Goal: Obtain resource: Download file/media

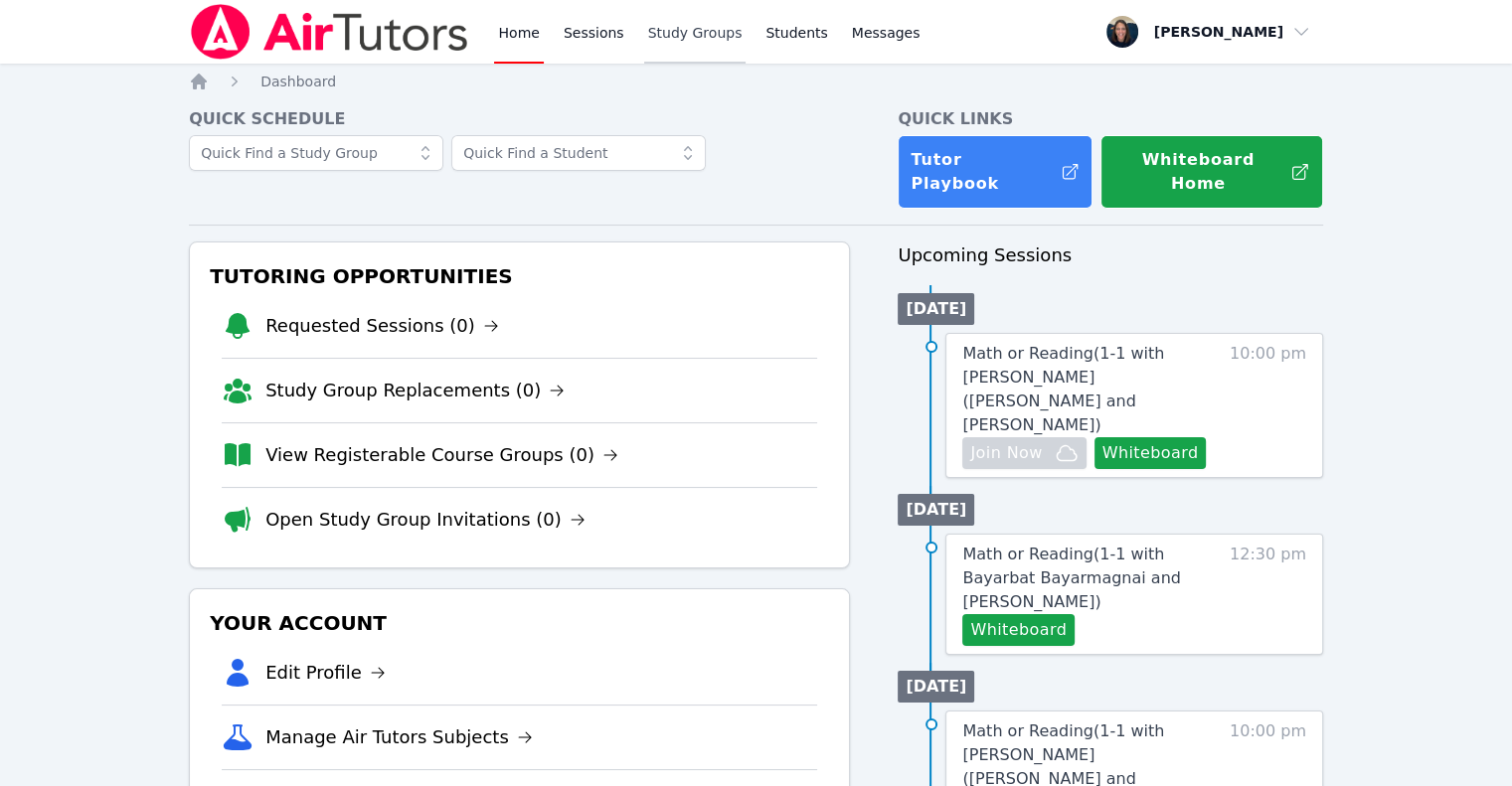
click at [663, 29] on link "Study Groups" at bounding box center [695, 32] width 103 height 64
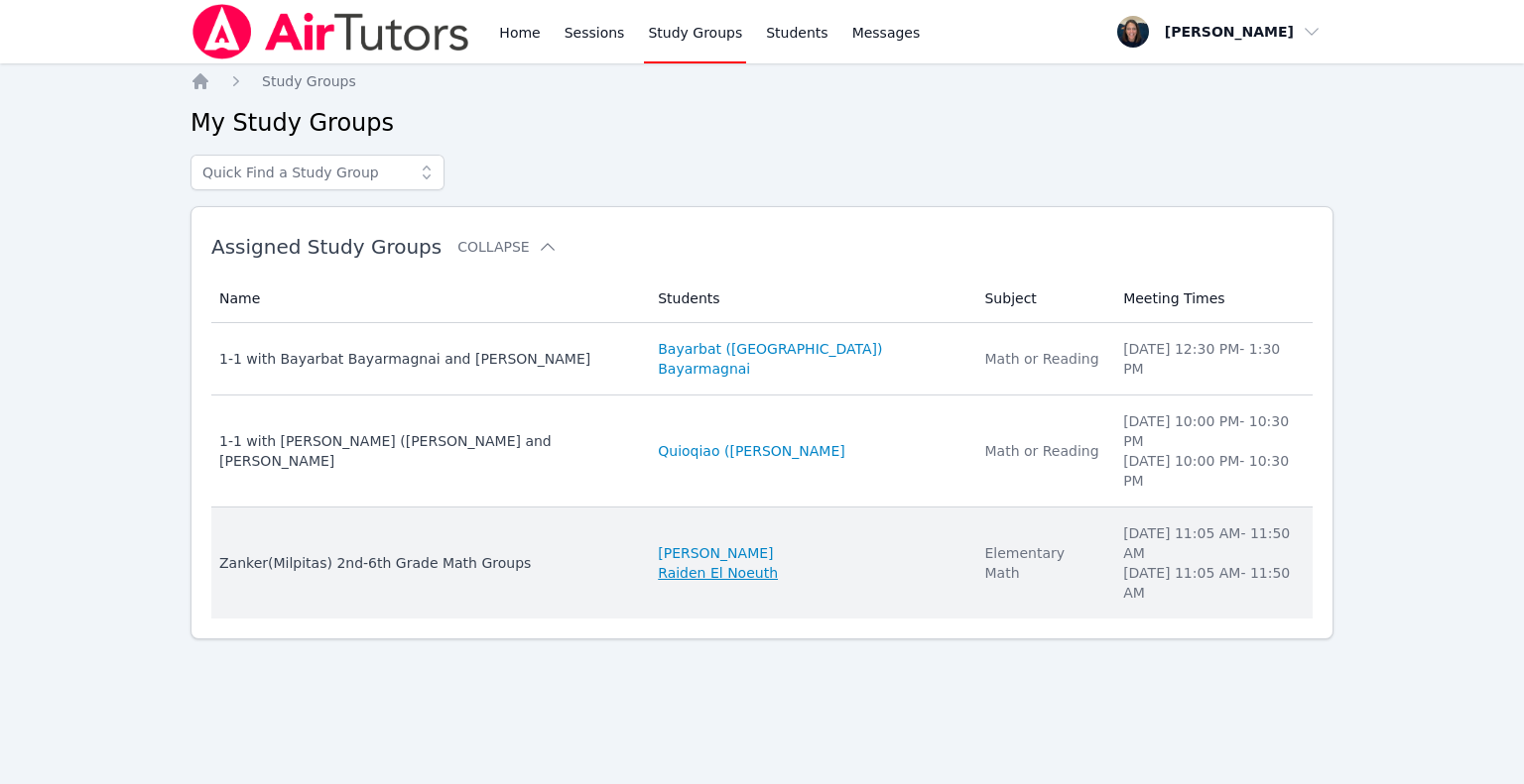
click at [673, 563] on link "Raiden El Noeuth" at bounding box center [718, 573] width 120 height 20
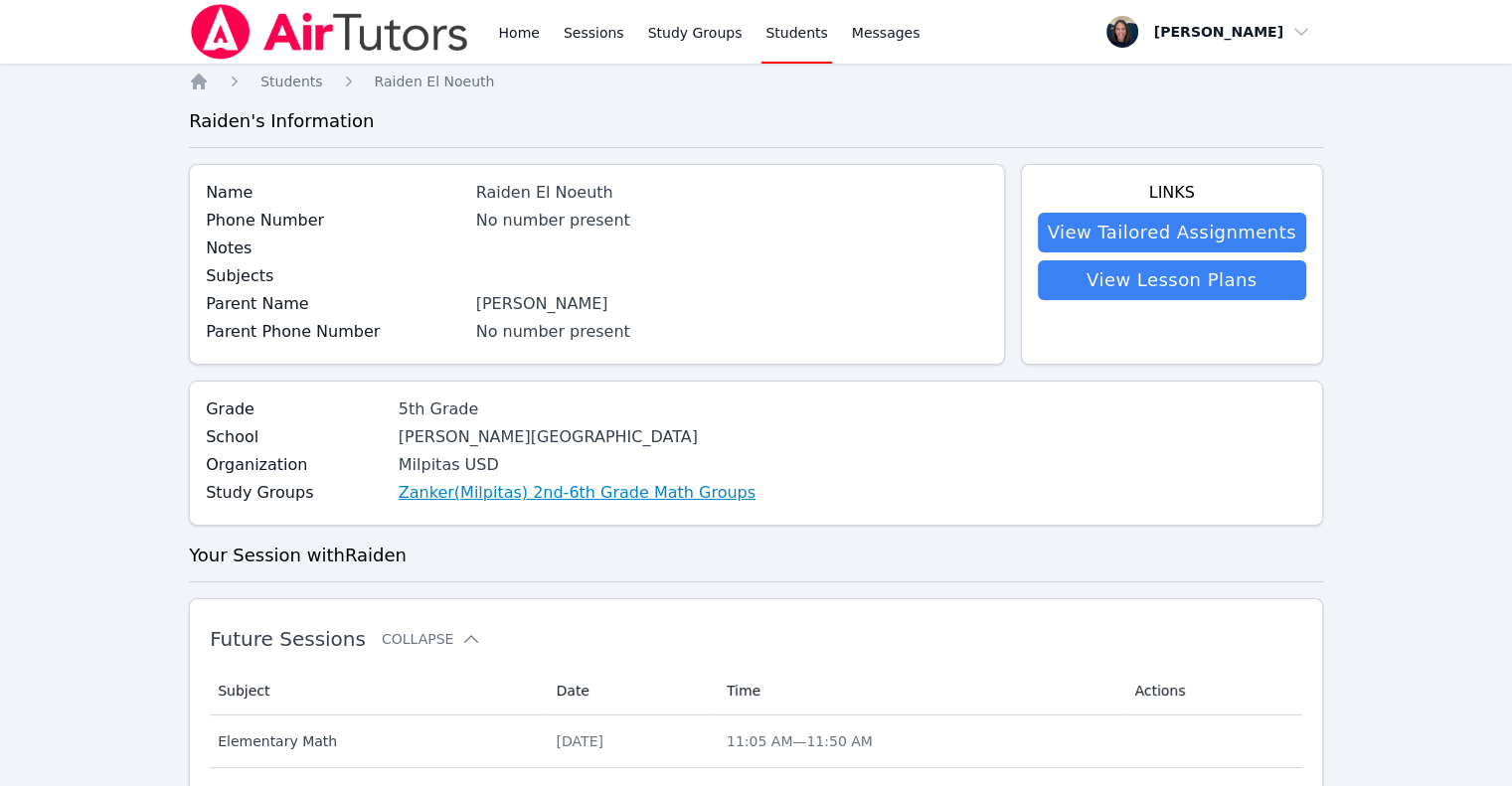
click at [470, 500] on link "Zanker(Milpitas) 2nd-6th Grade Math Groups" at bounding box center [577, 493] width 357 height 24
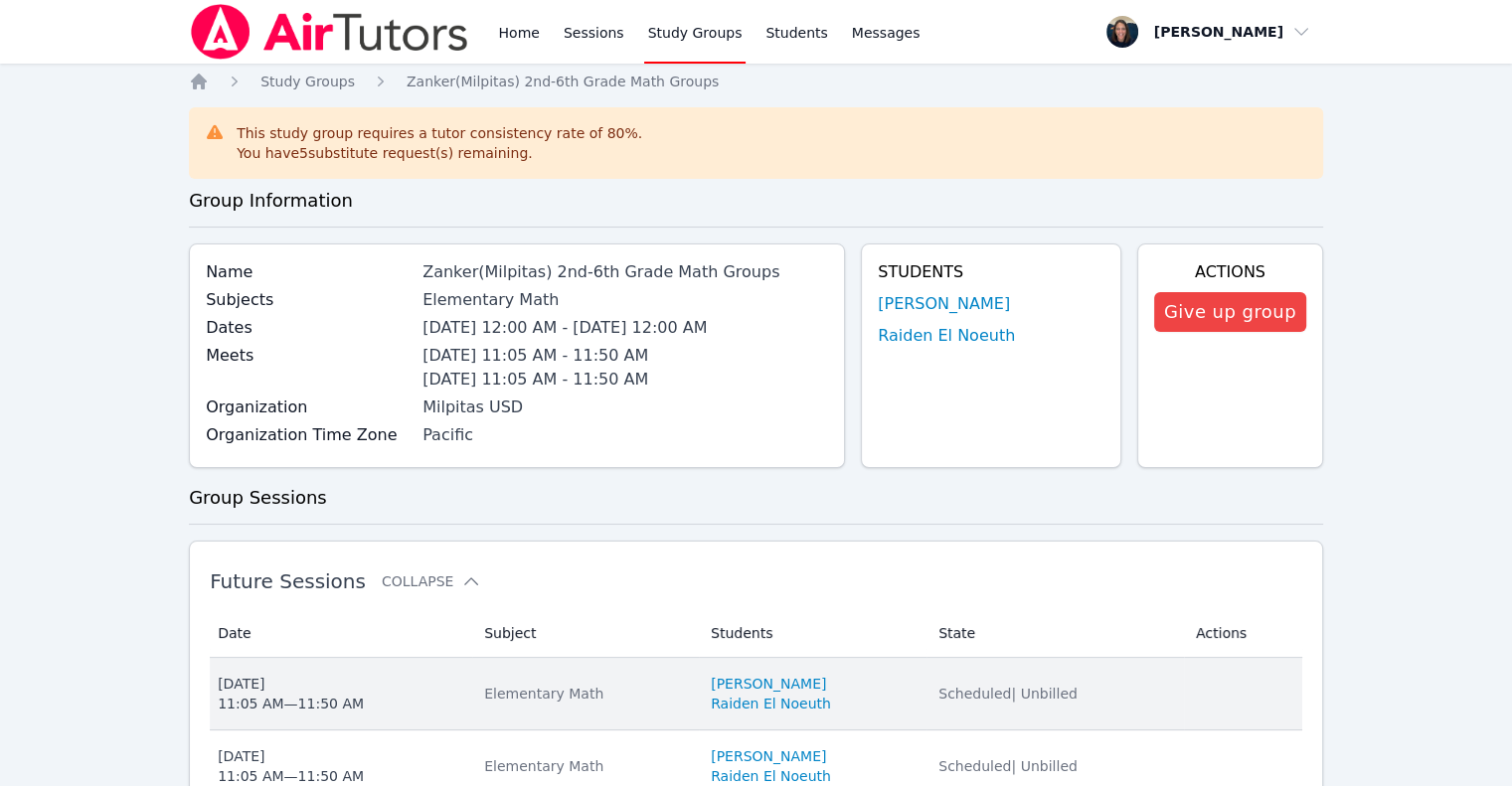
click at [672, 698] on div "Elementary Math" at bounding box center [586, 693] width 203 height 20
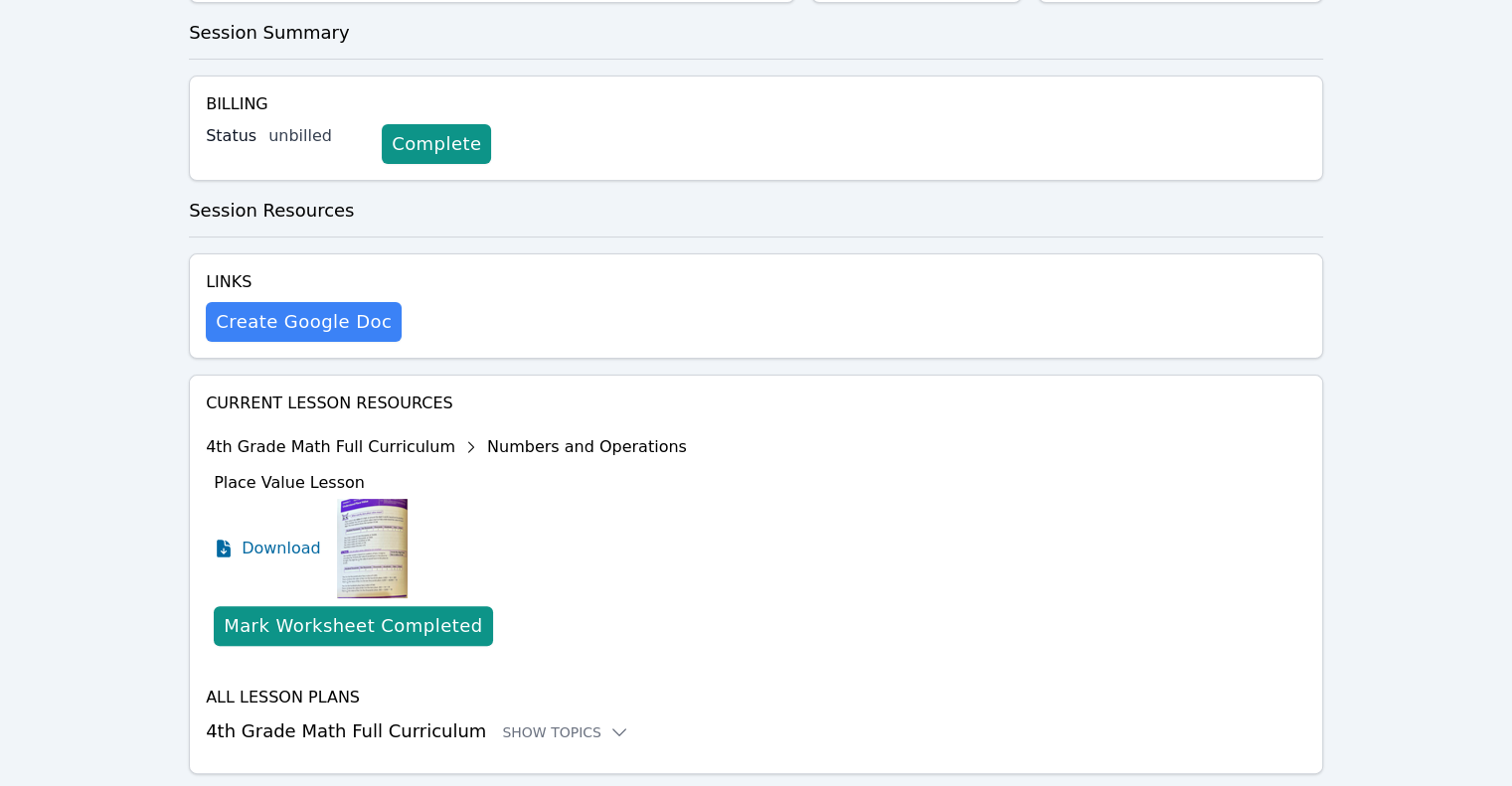
scroll to position [410, 0]
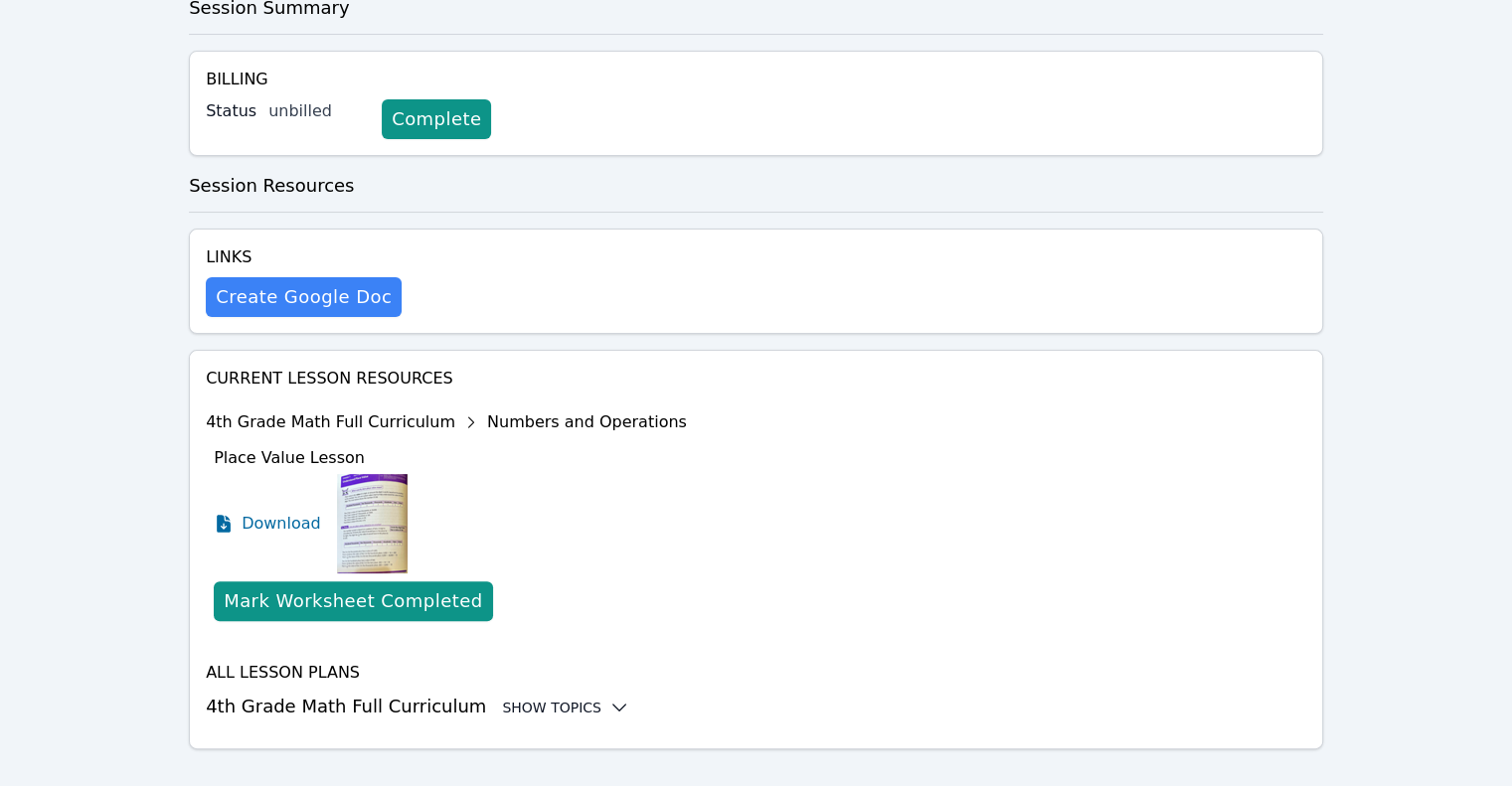
click at [544, 697] on div "Show Topics" at bounding box center [566, 707] width 127 height 20
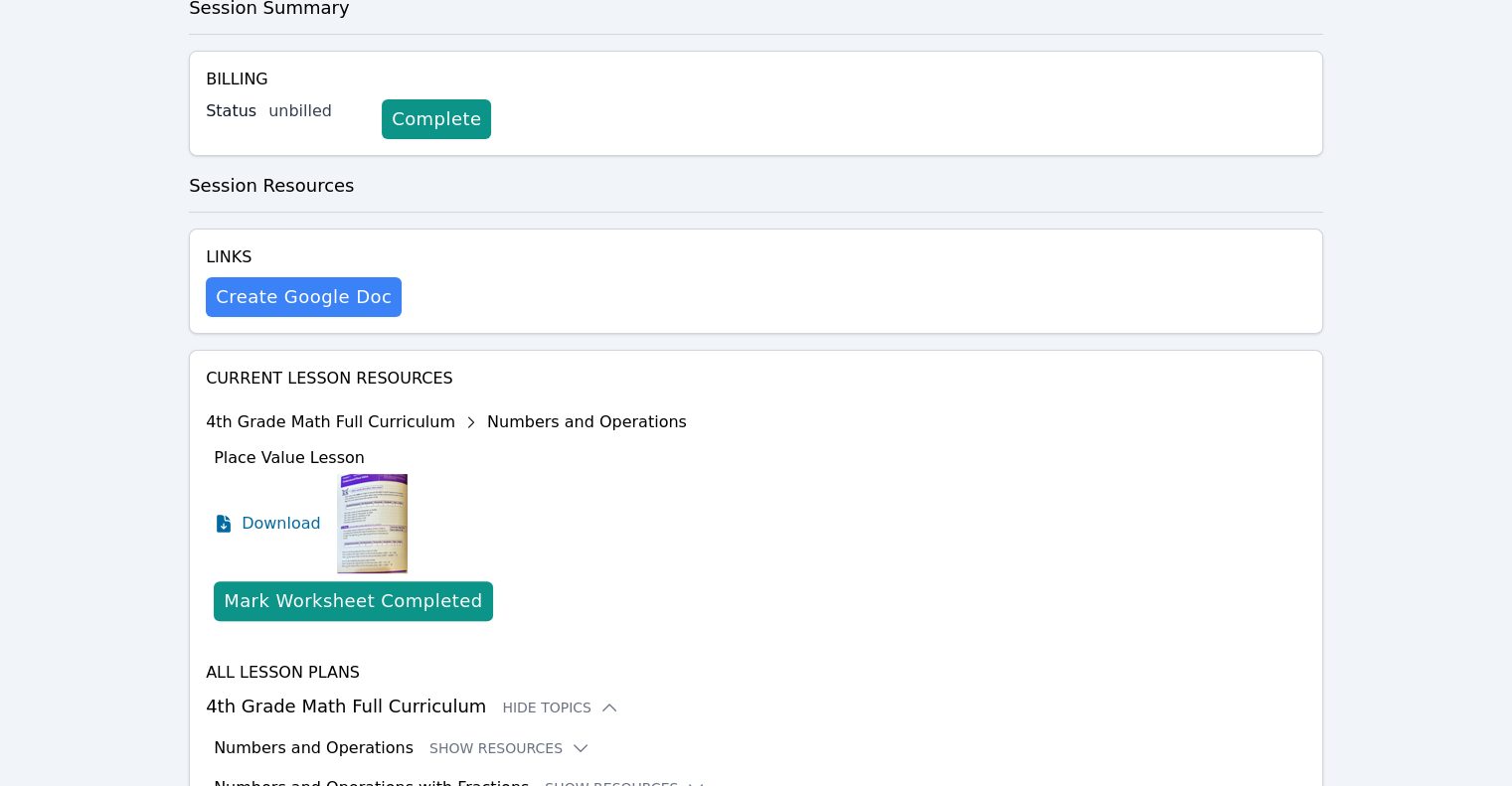
scroll to position [24, 0]
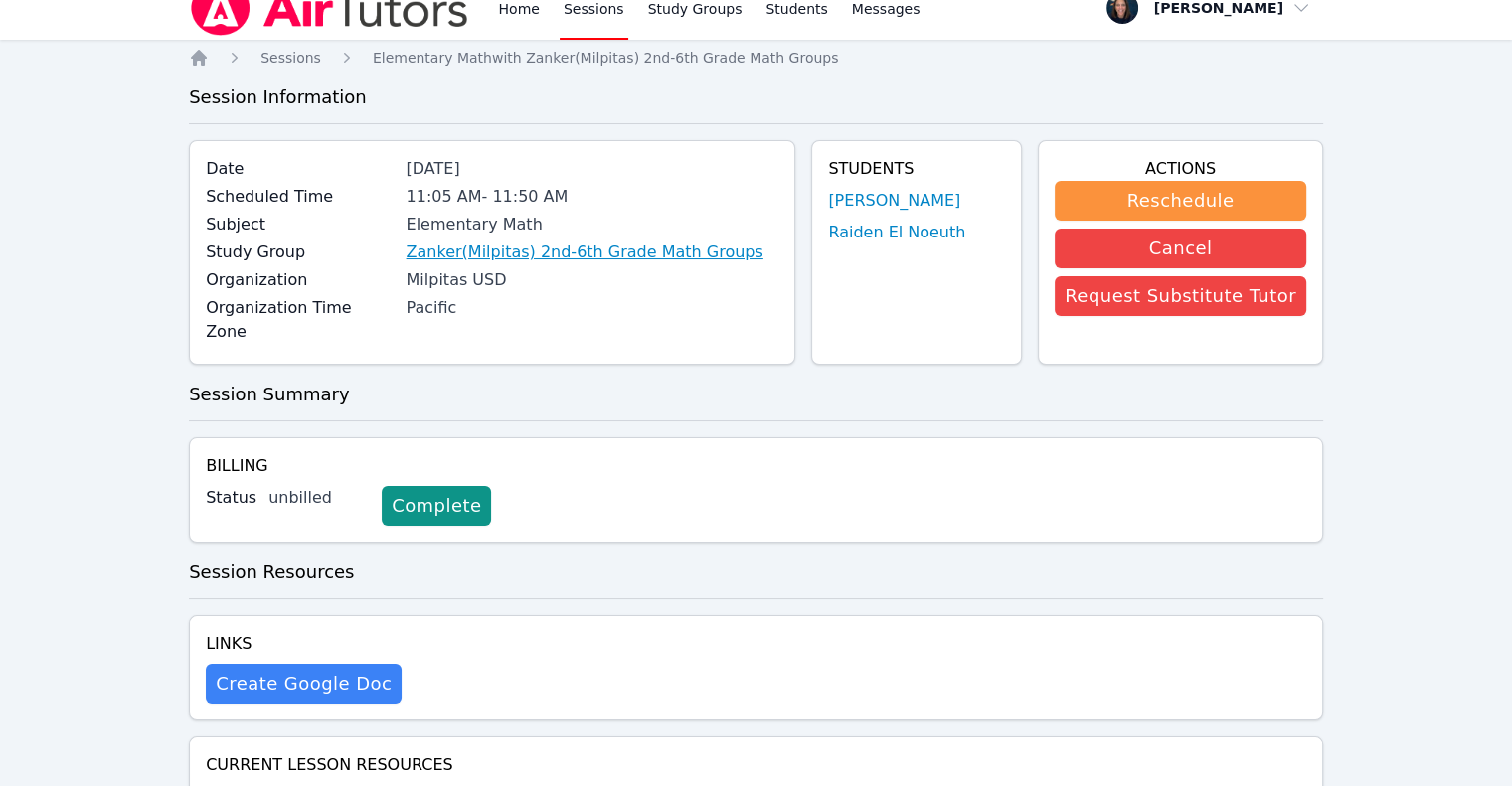
click at [636, 245] on link "Zanker(Milpitas) 2nd-6th Grade Math Groups" at bounding box center [585, 252] width 357 height 24
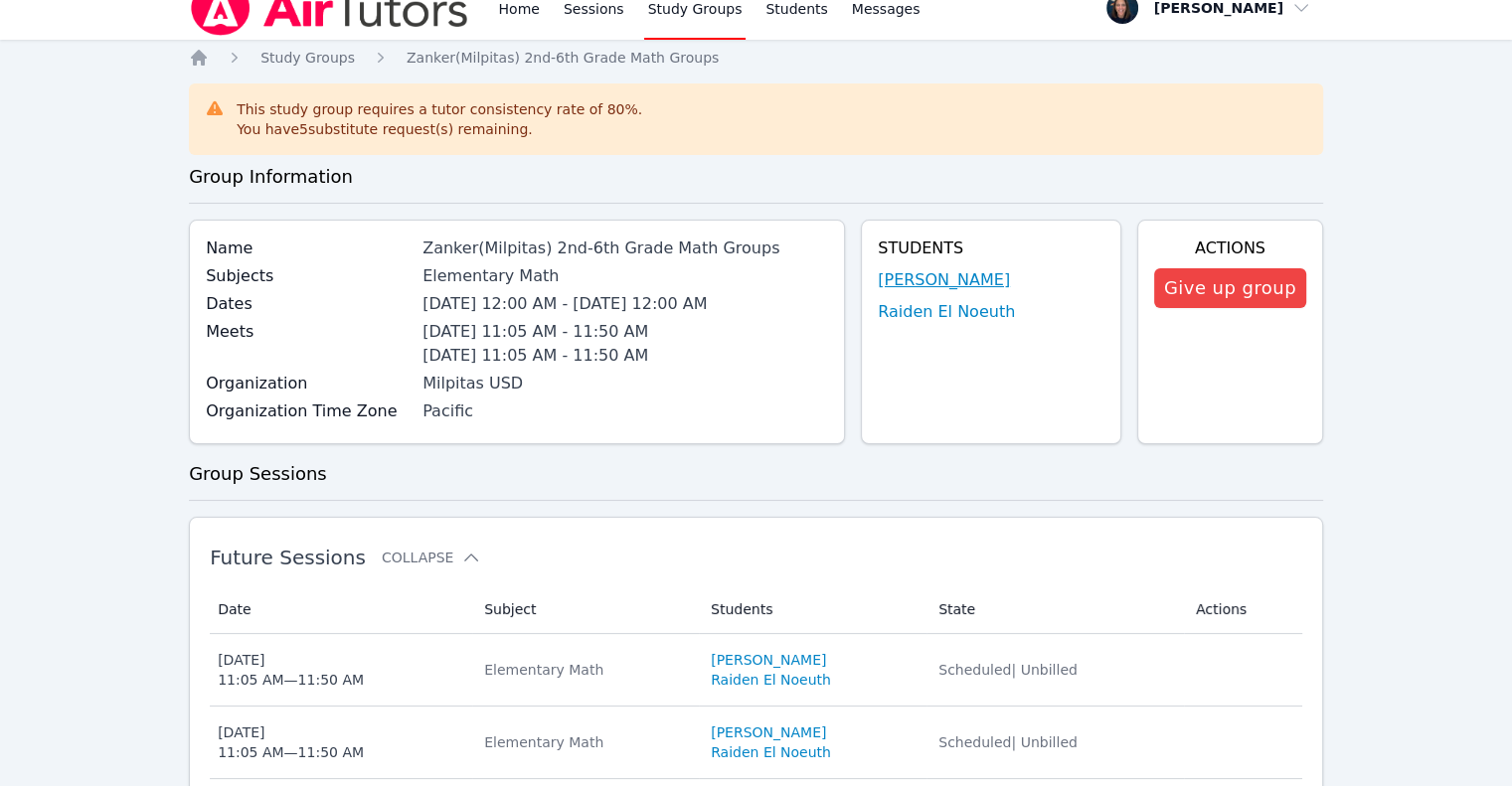
click at [922, 281] on link "[PERSON_NAME]" at bounding box center [943, 280] width 132 height 24
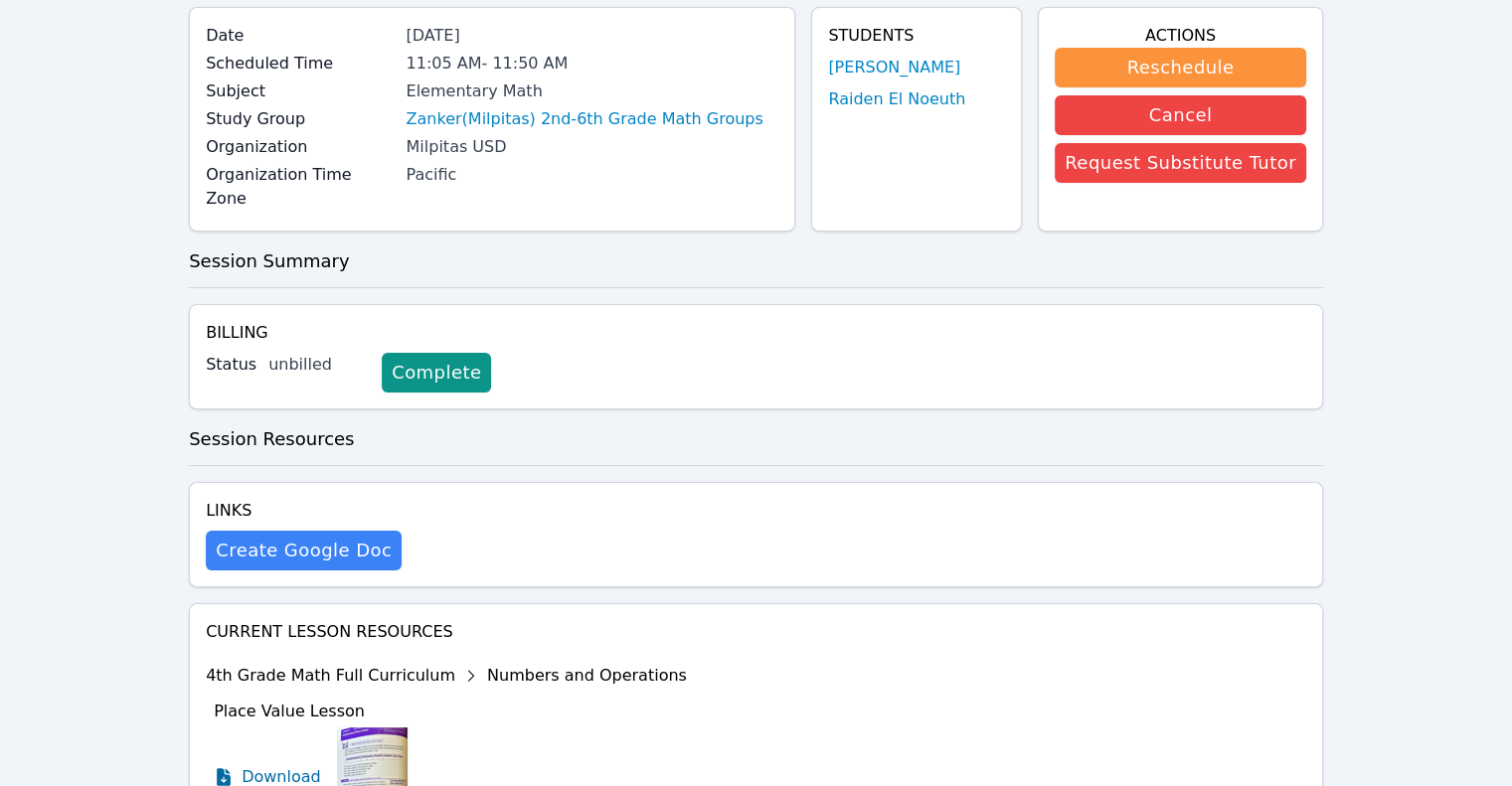
scroll to position [410, 0]
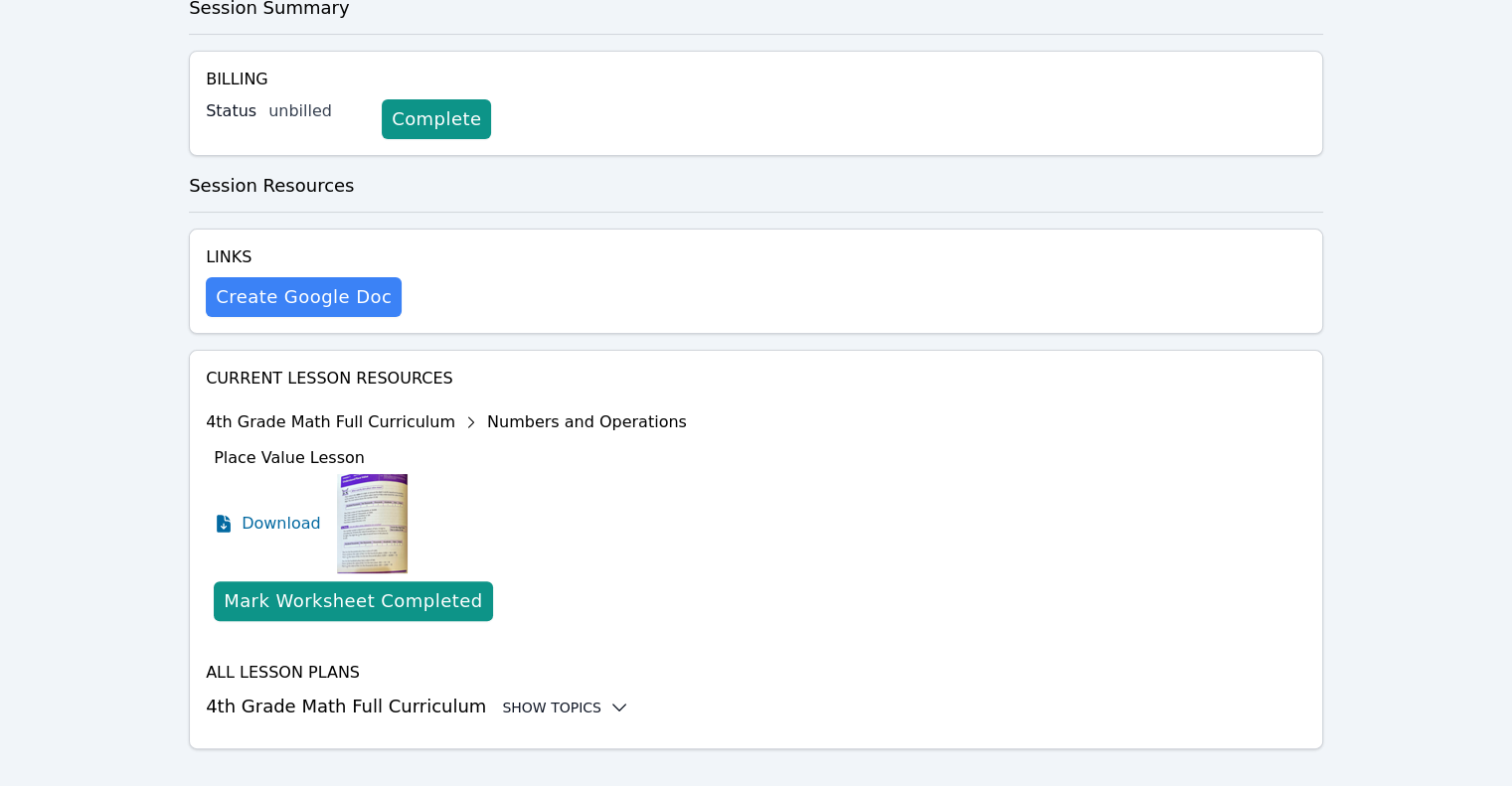
click at [541, 697] on div "Show Topics" at bounding box center [566, 707] width 127 height 20
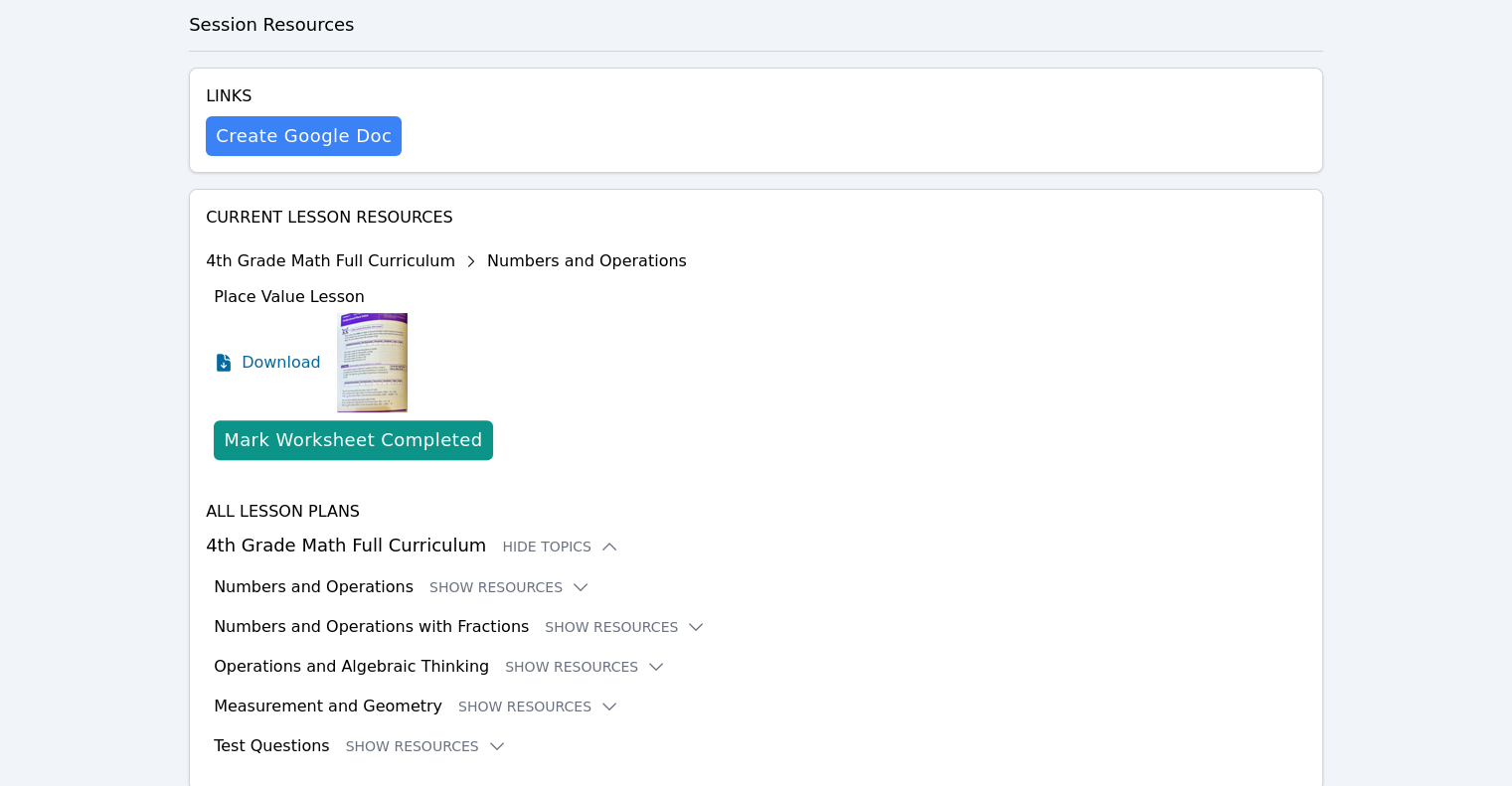
scroll to position [614, 0]
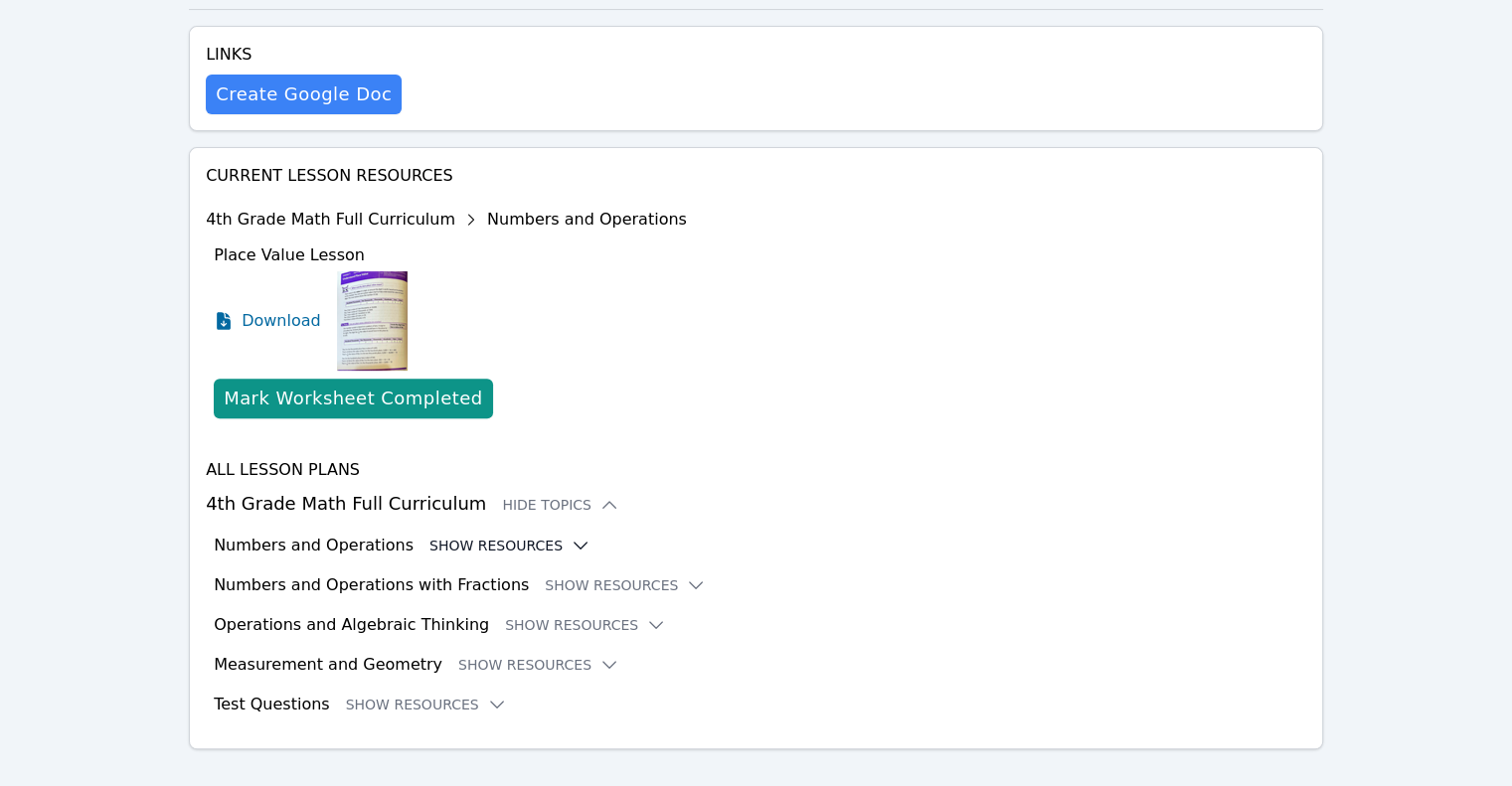
click at [497, 536] on button "Show Resources" at bounding box center [510, 546] width 161 height 20
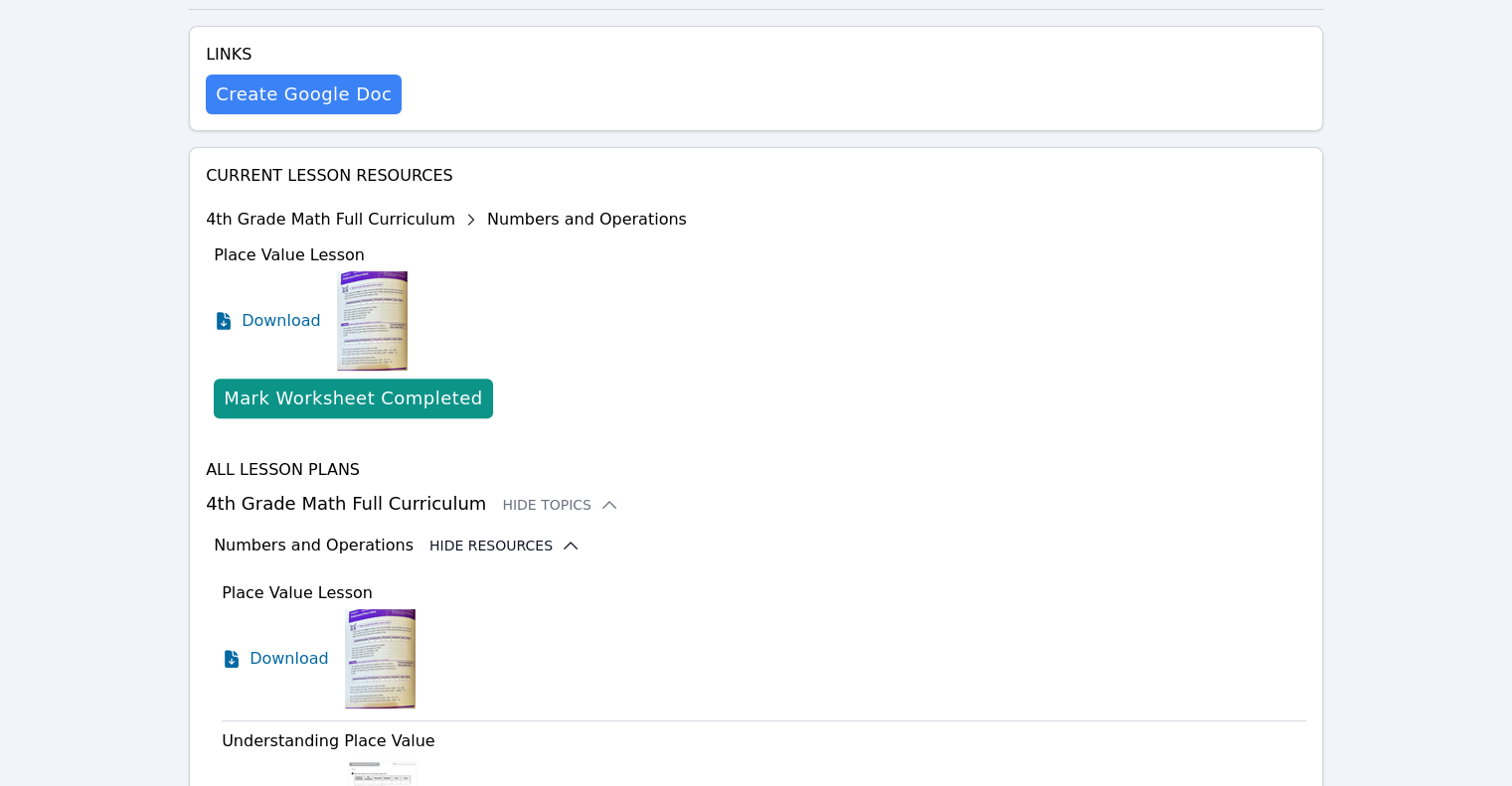
click at [561, 536] on icon at bounding box center [571, 546] width 20 height 20
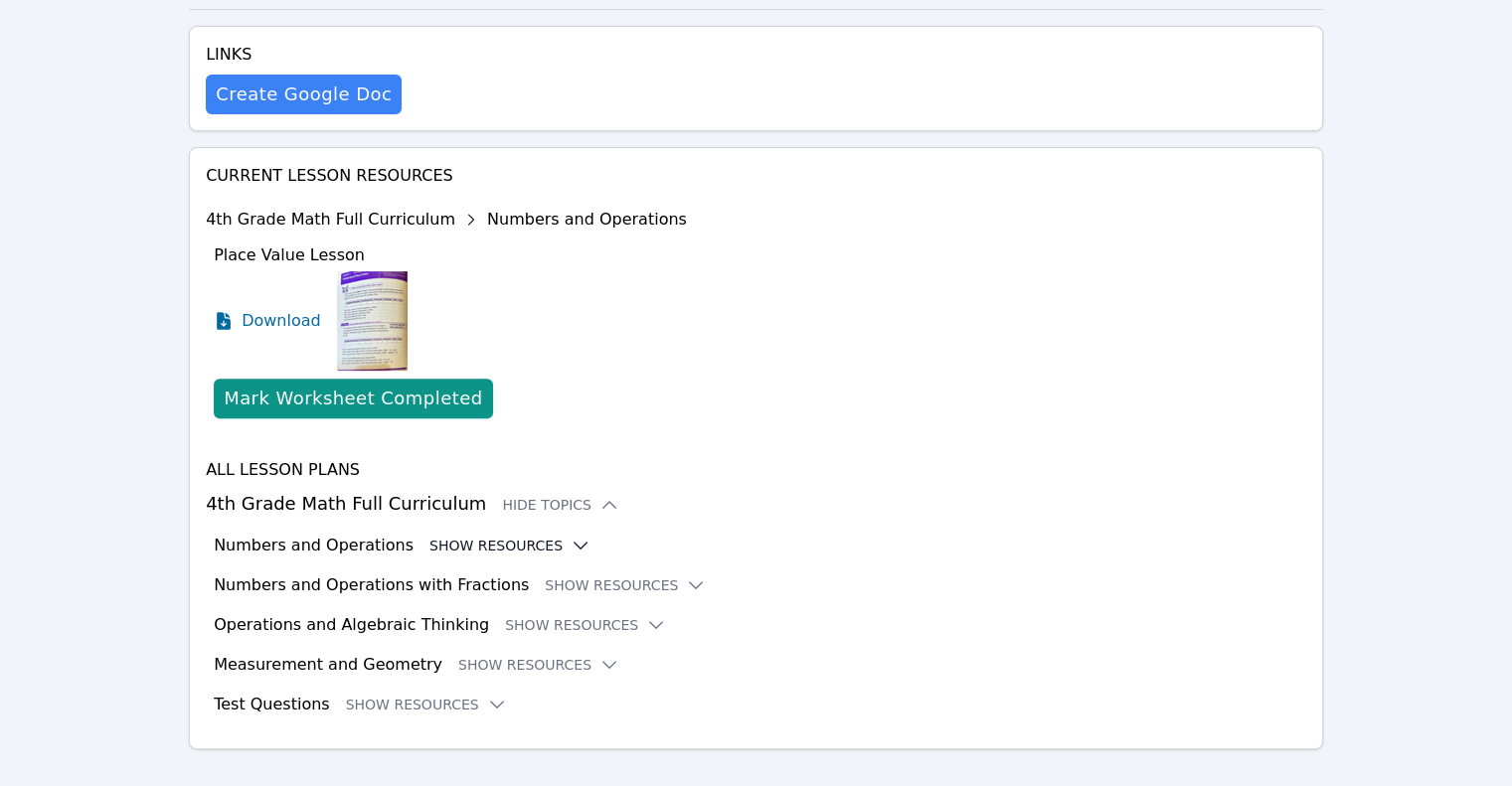
click at [525, 536] on button "Show Resources" at bounding box center [510, 546] width 161 height 20
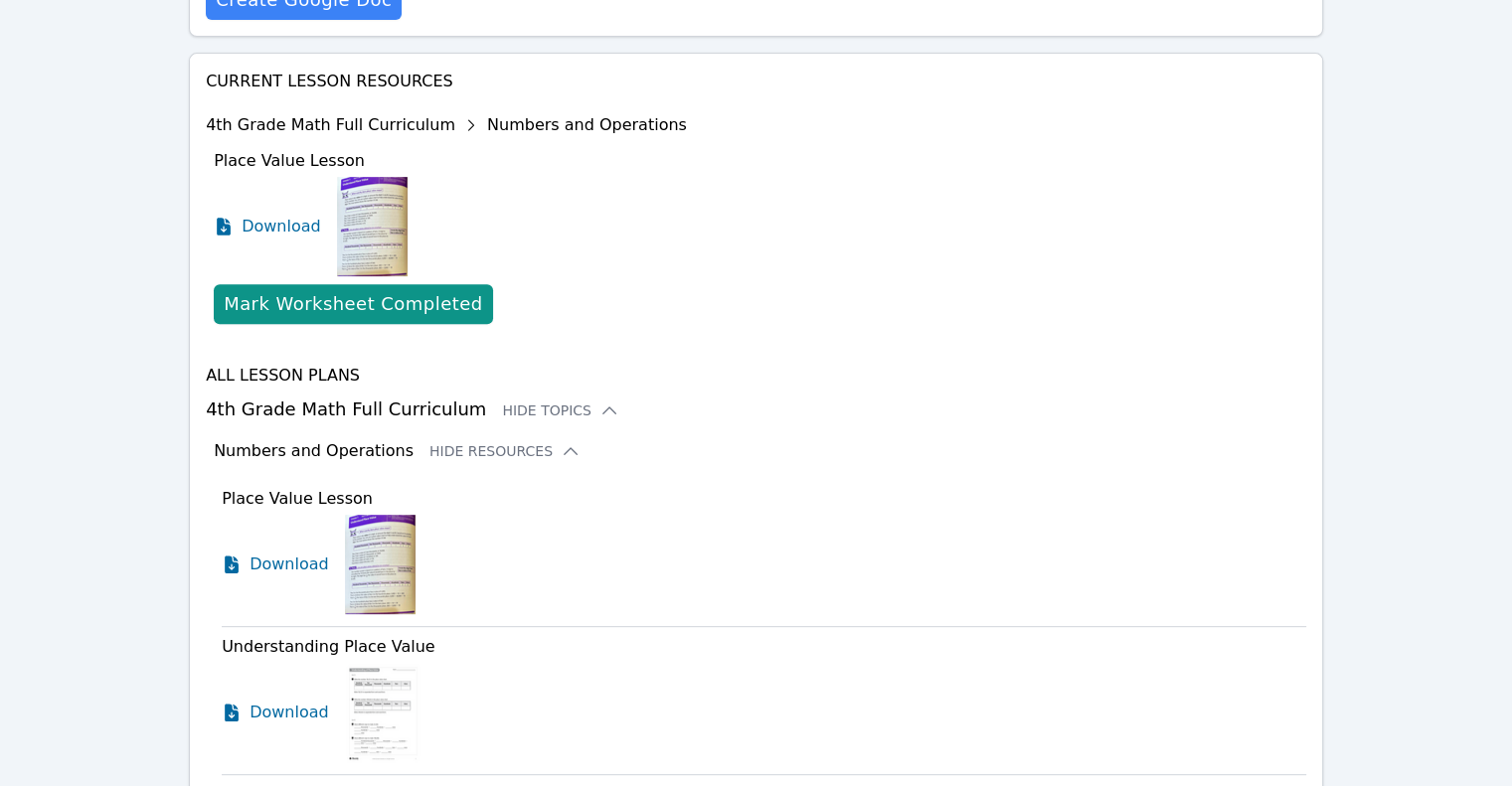
scroll to position [728, 0]
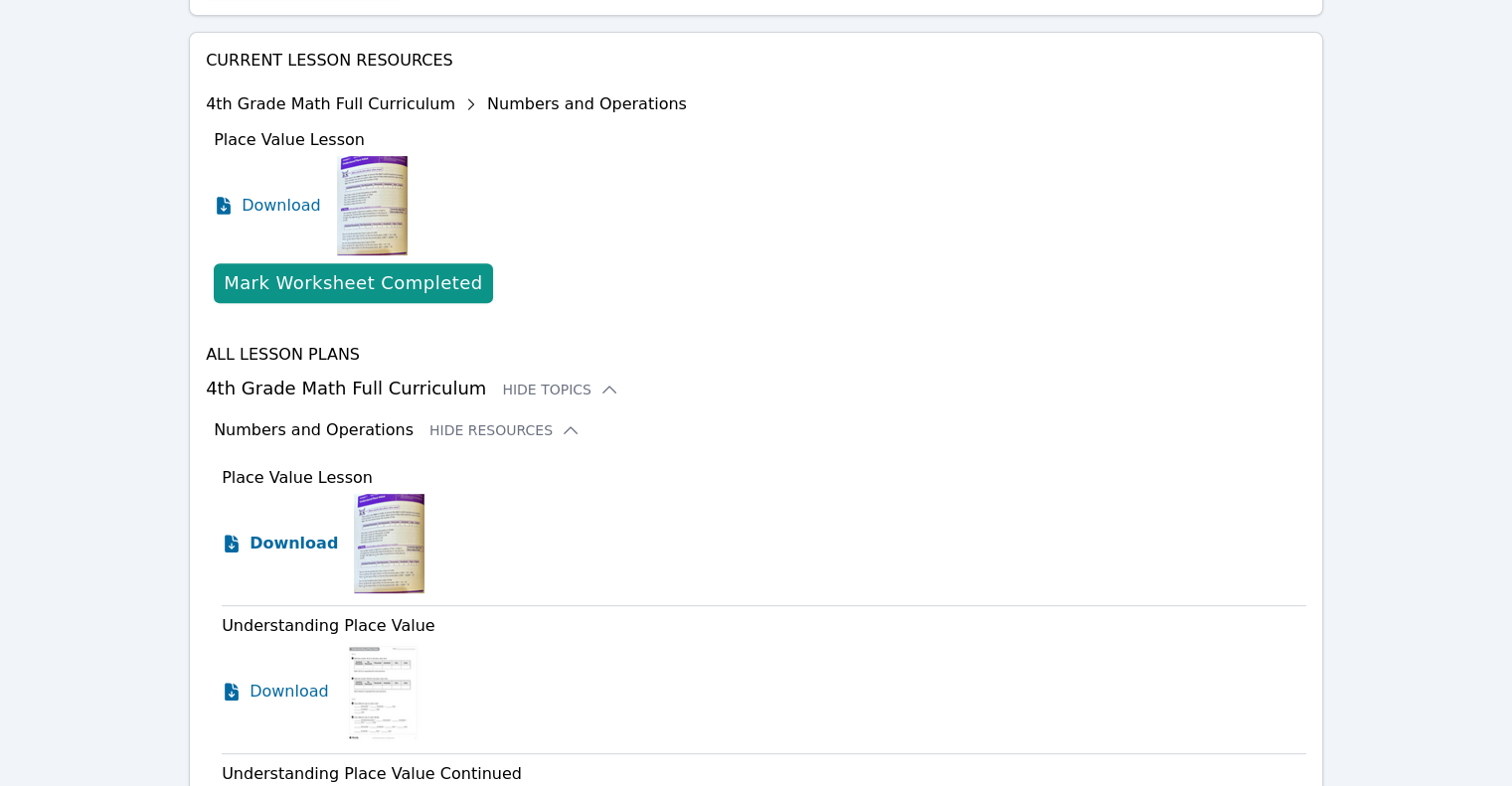
click at [288, 531] on link "Download" at bounding box center [280, 544] width 117 height 100
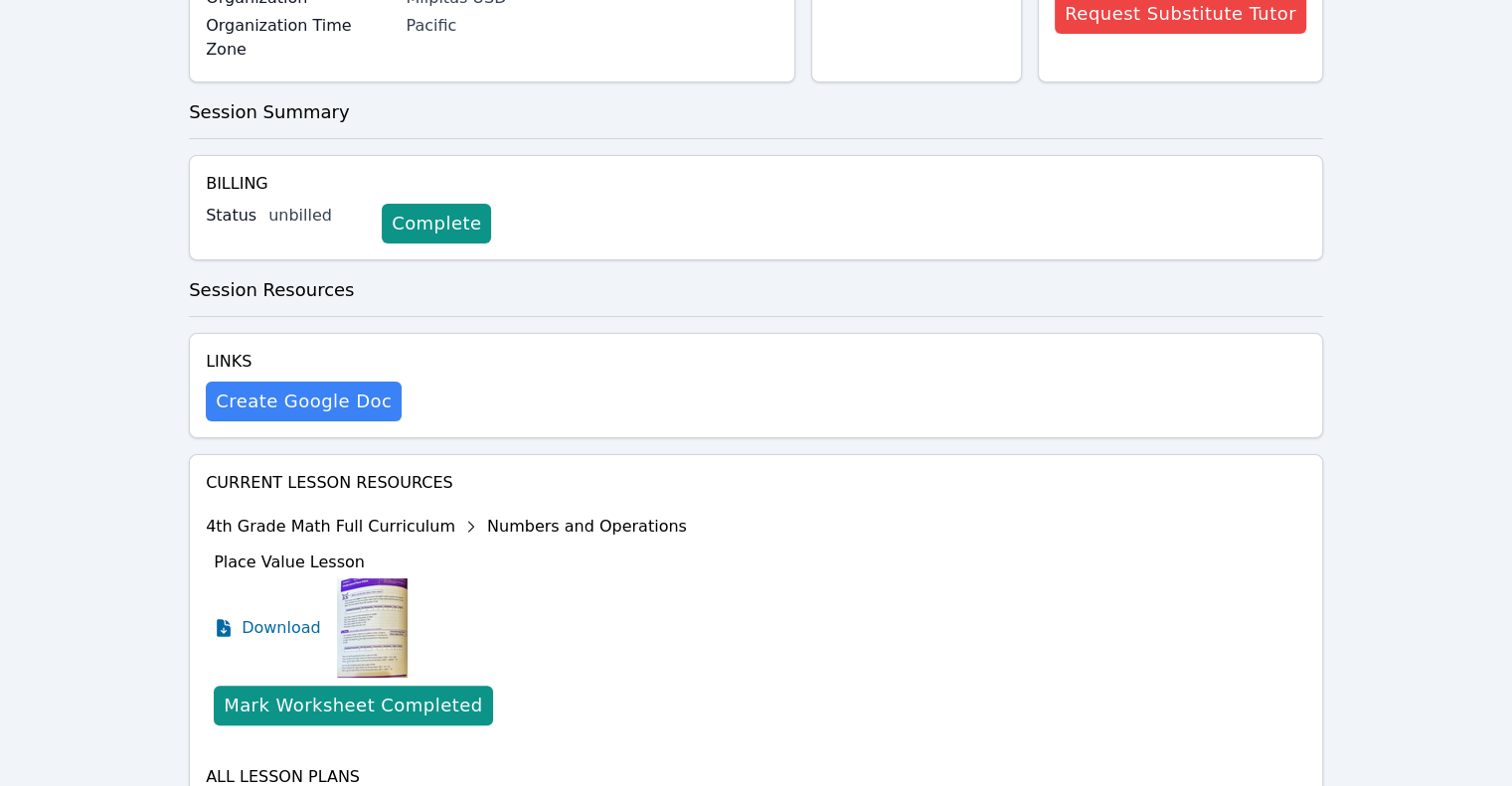
scroll to position [0, 0]
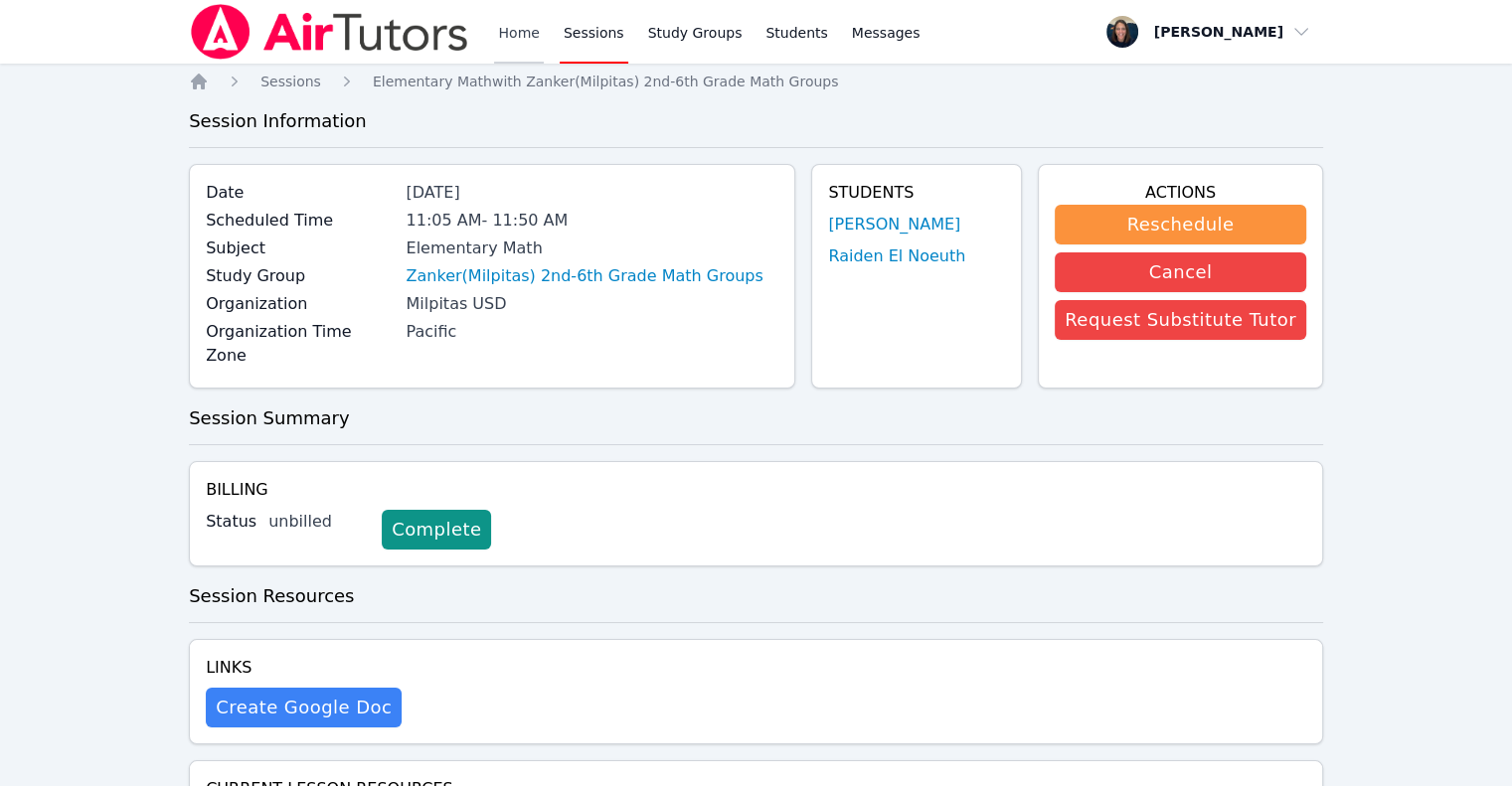
click at [532, 33] on link "Home" at bounding box center [518, 32] width 49 height 64
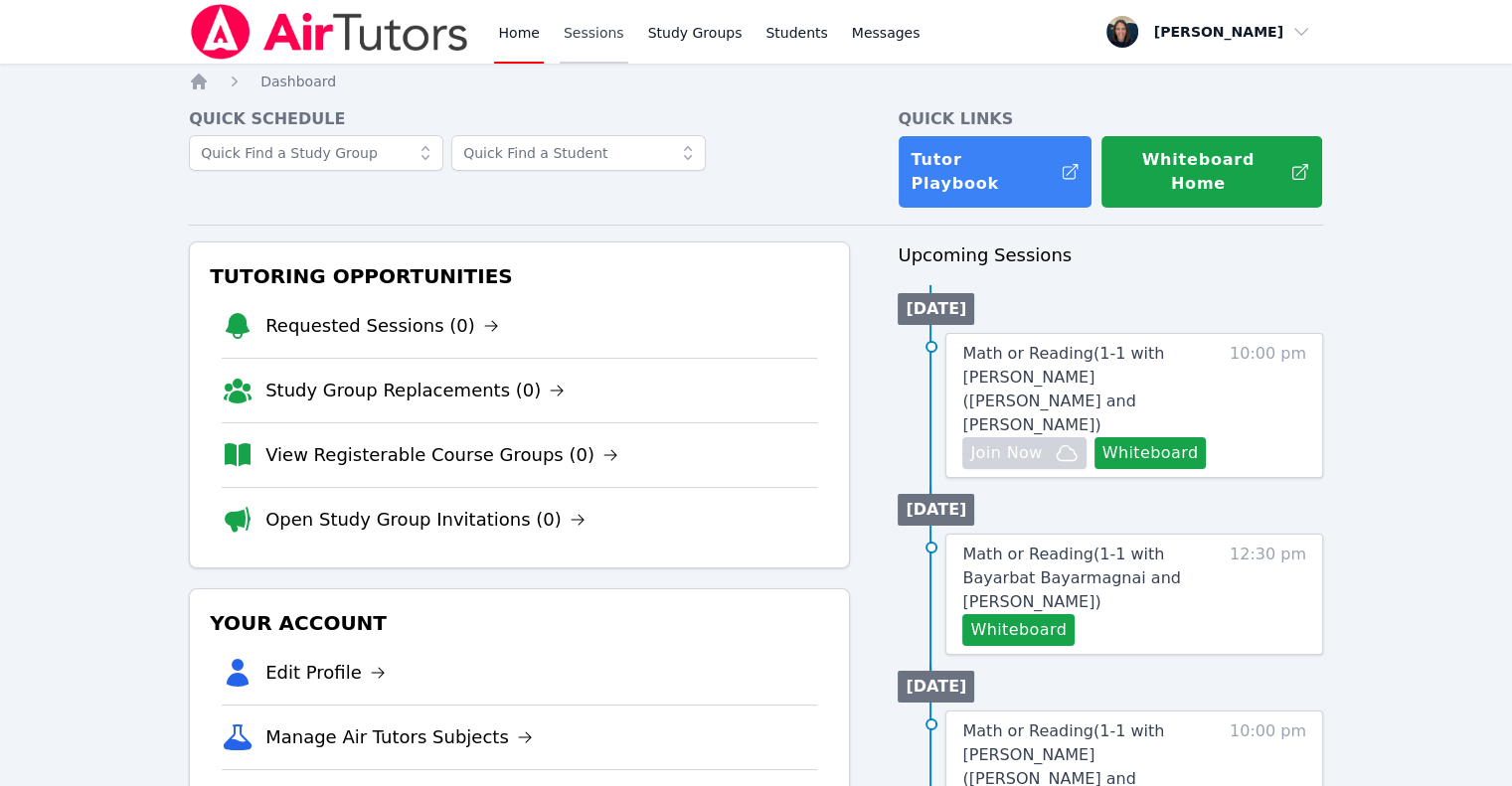
click at [562, 43] on link "Sessions" at bounding box center [594, 32] width 69 height 64
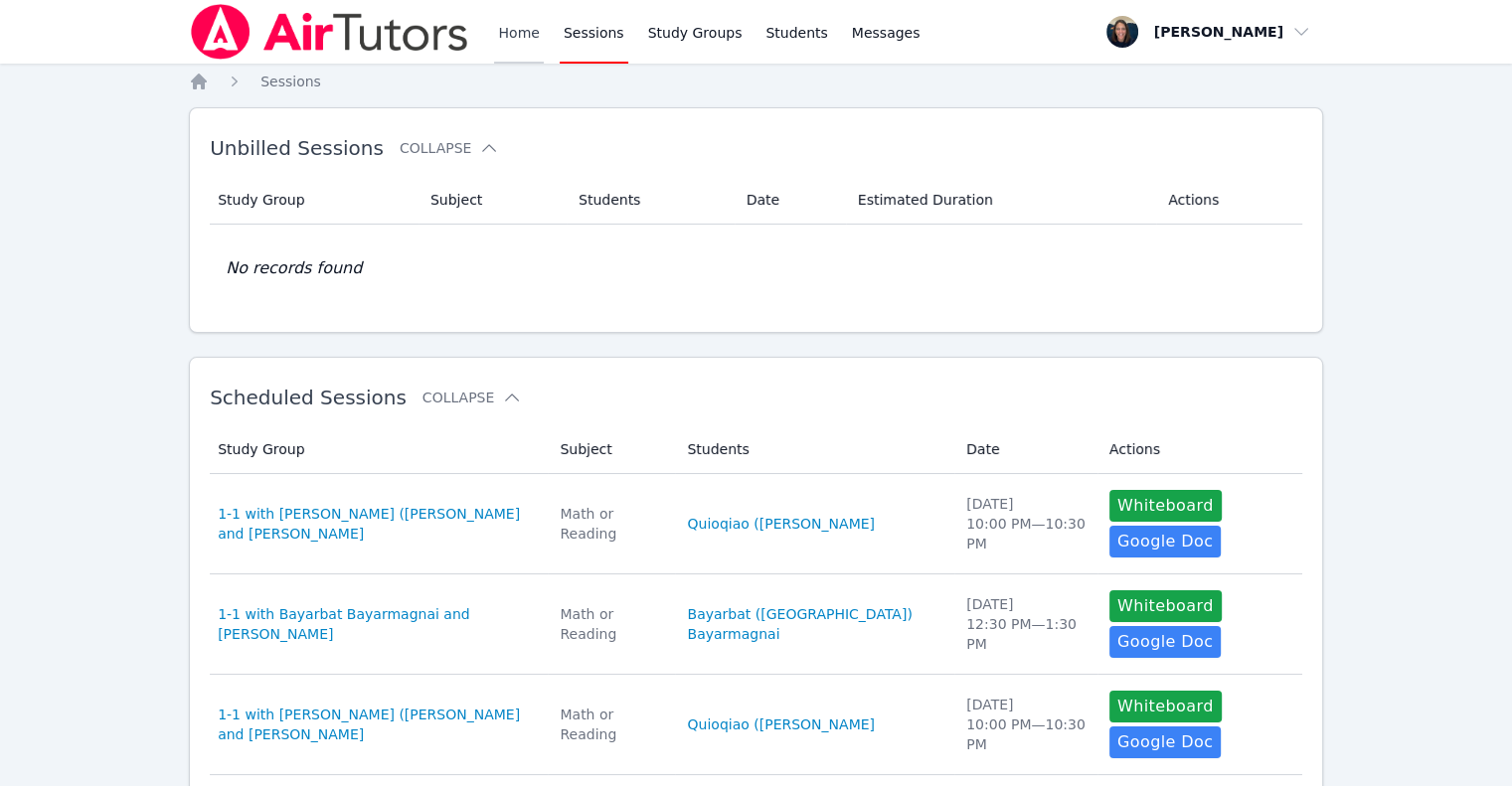
click at [532, 34] on link "Home" at bounding box center [518, 32] width 49 height 64
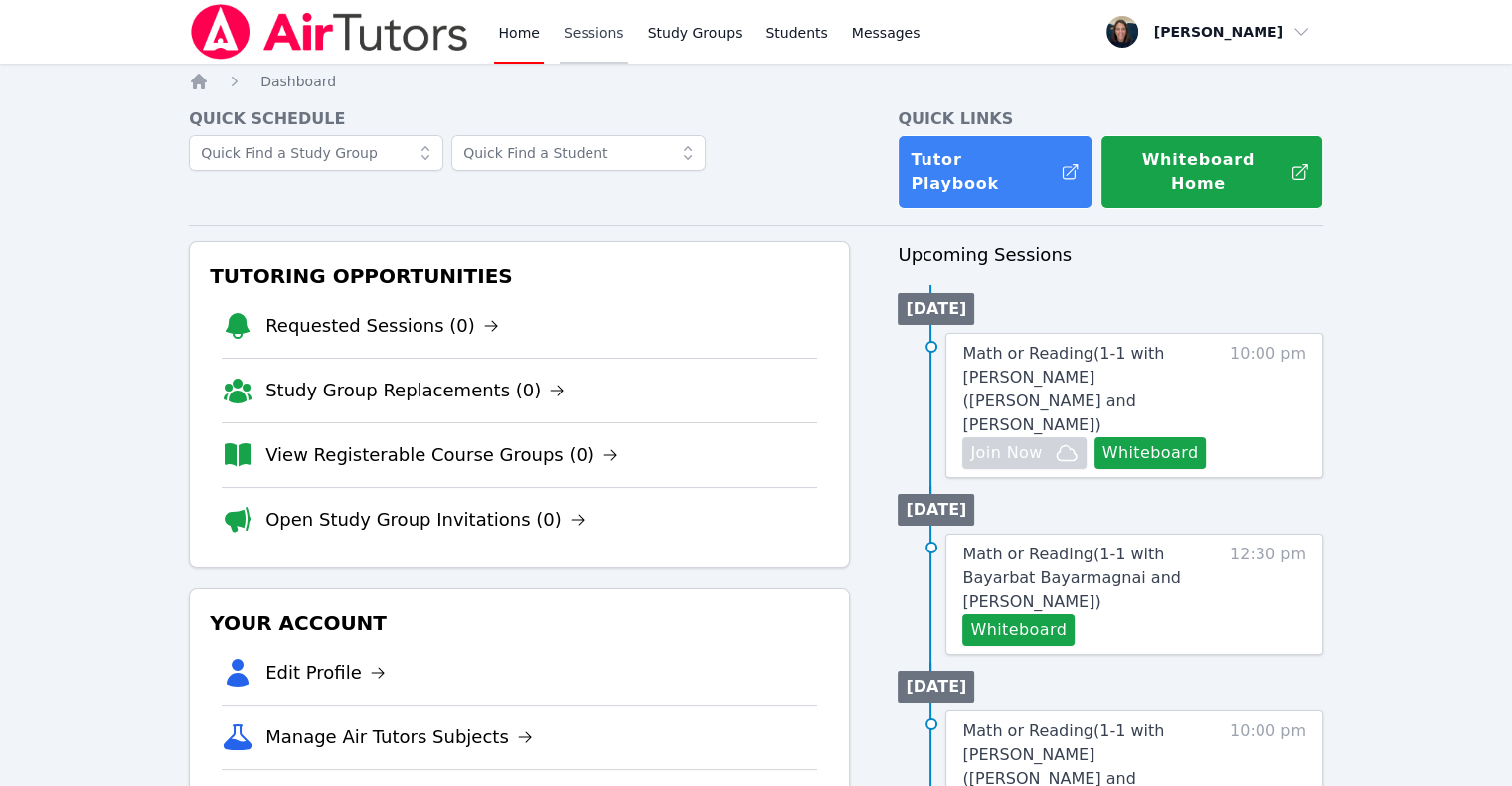
click at [561, 27] on link "Sessions" at bounding box center [594, 32] width 69 height 64
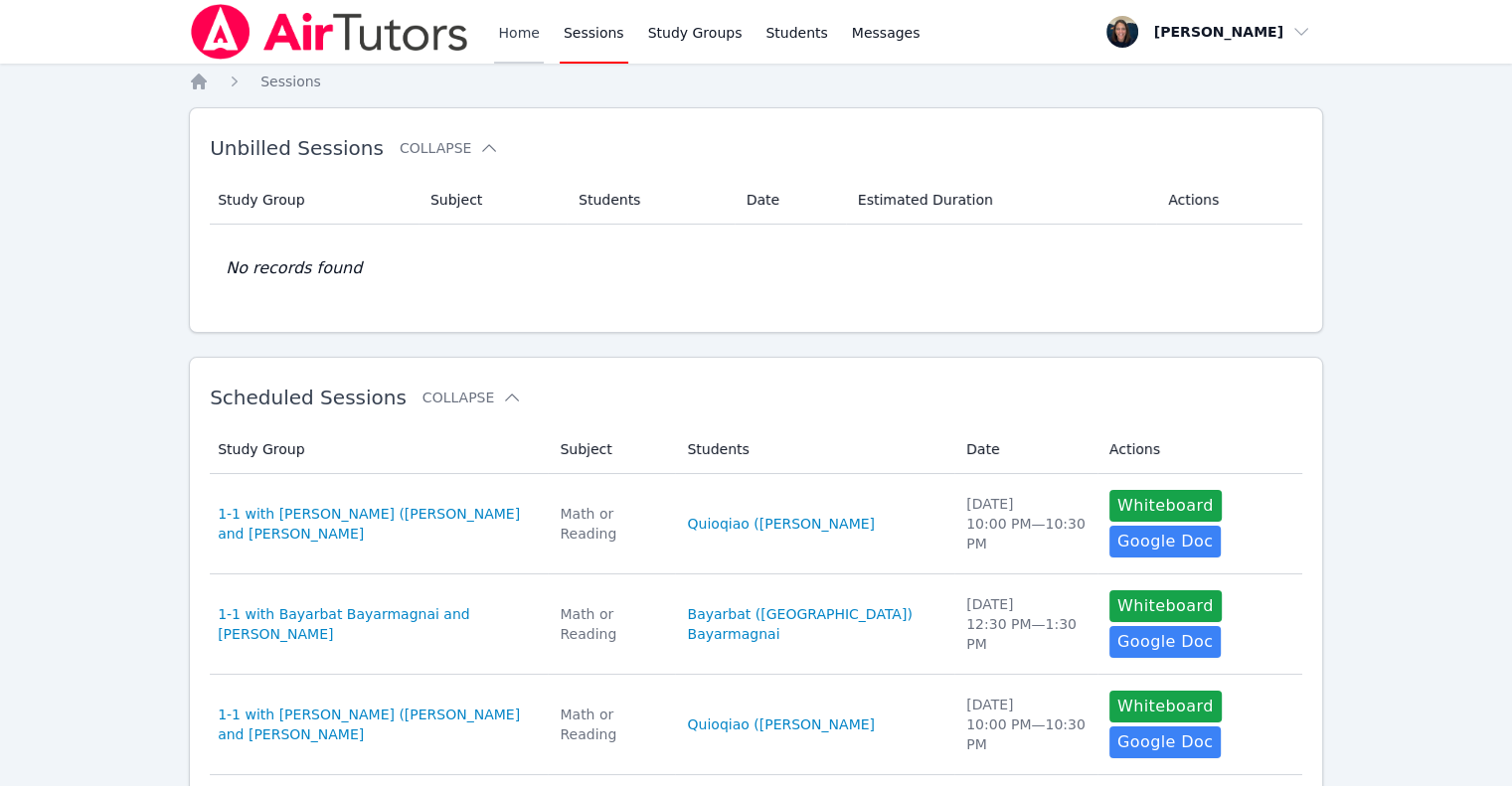
click at [497, 35] on link "Home" at bounding box center [518, 32] width 49 height 64
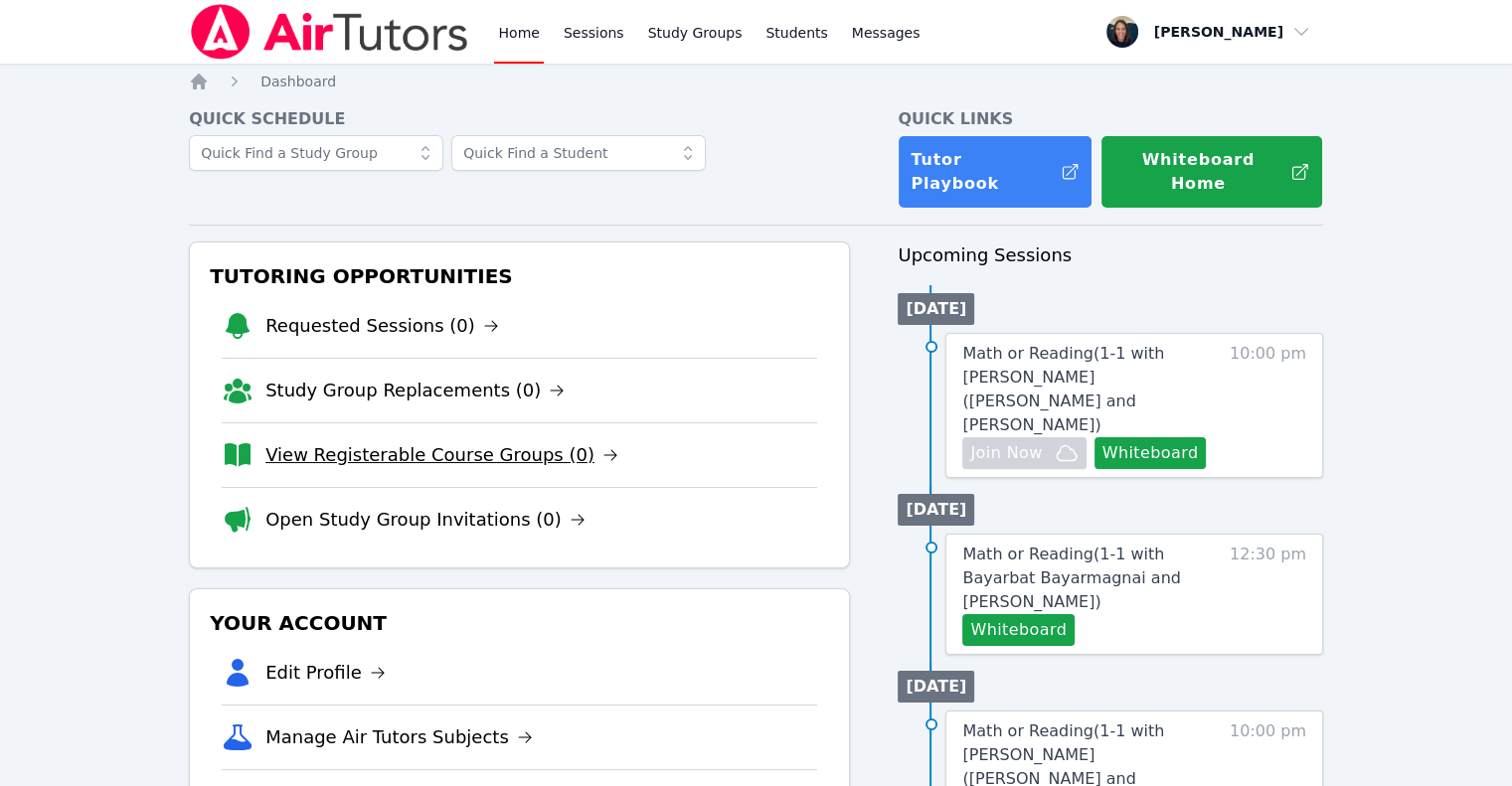
click at [406, 441] on link "View Registerable Course Groups (0)" at bounding box center [441, 455] width 353 height 28
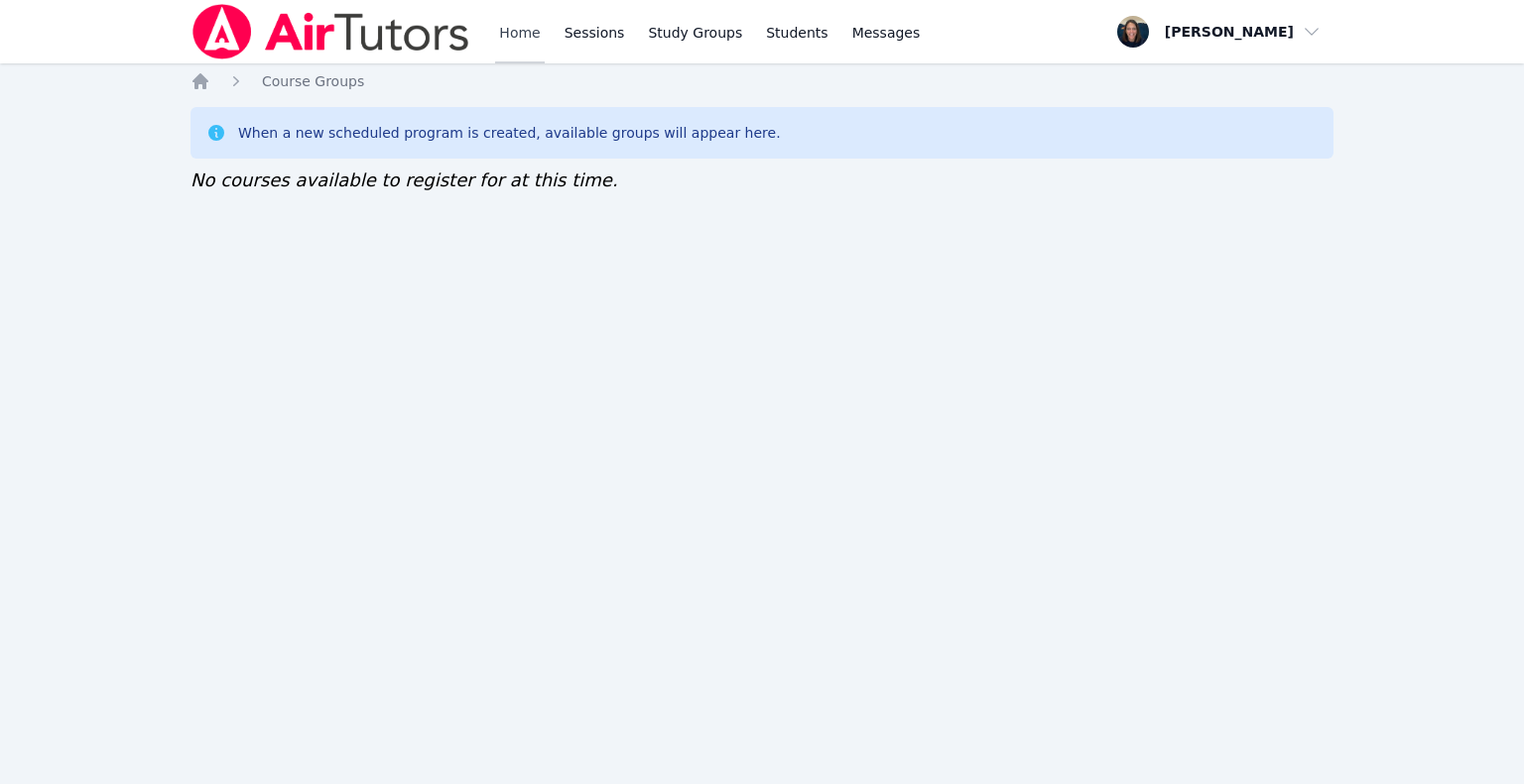
click at [520, 31] on link "Home" at bounding box center [519, 32] width 49 height 64
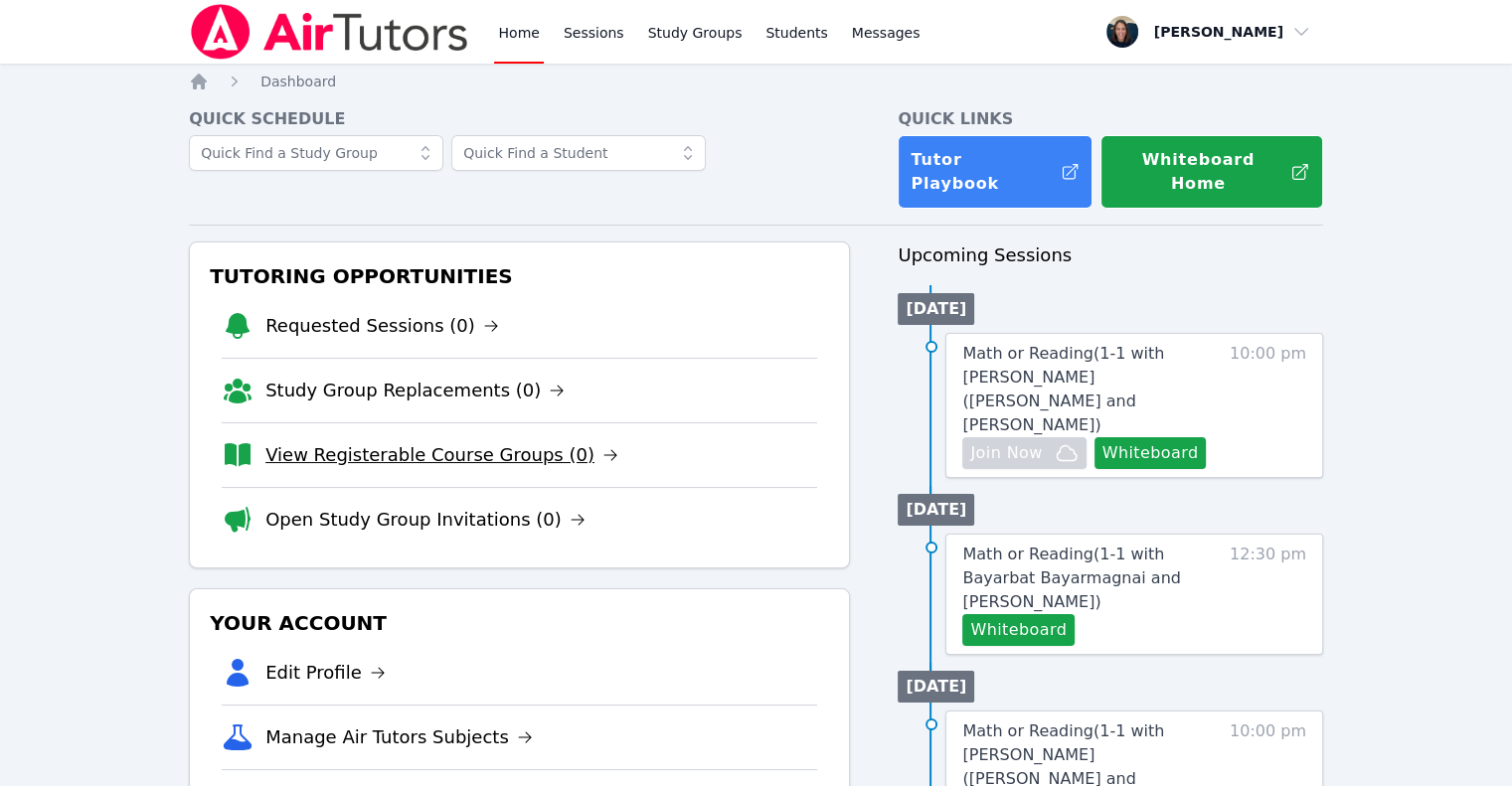
click at [416, 441] on link "View Registerable Course Groups (0)" at bounding box center [441, 455] width 353 height 28
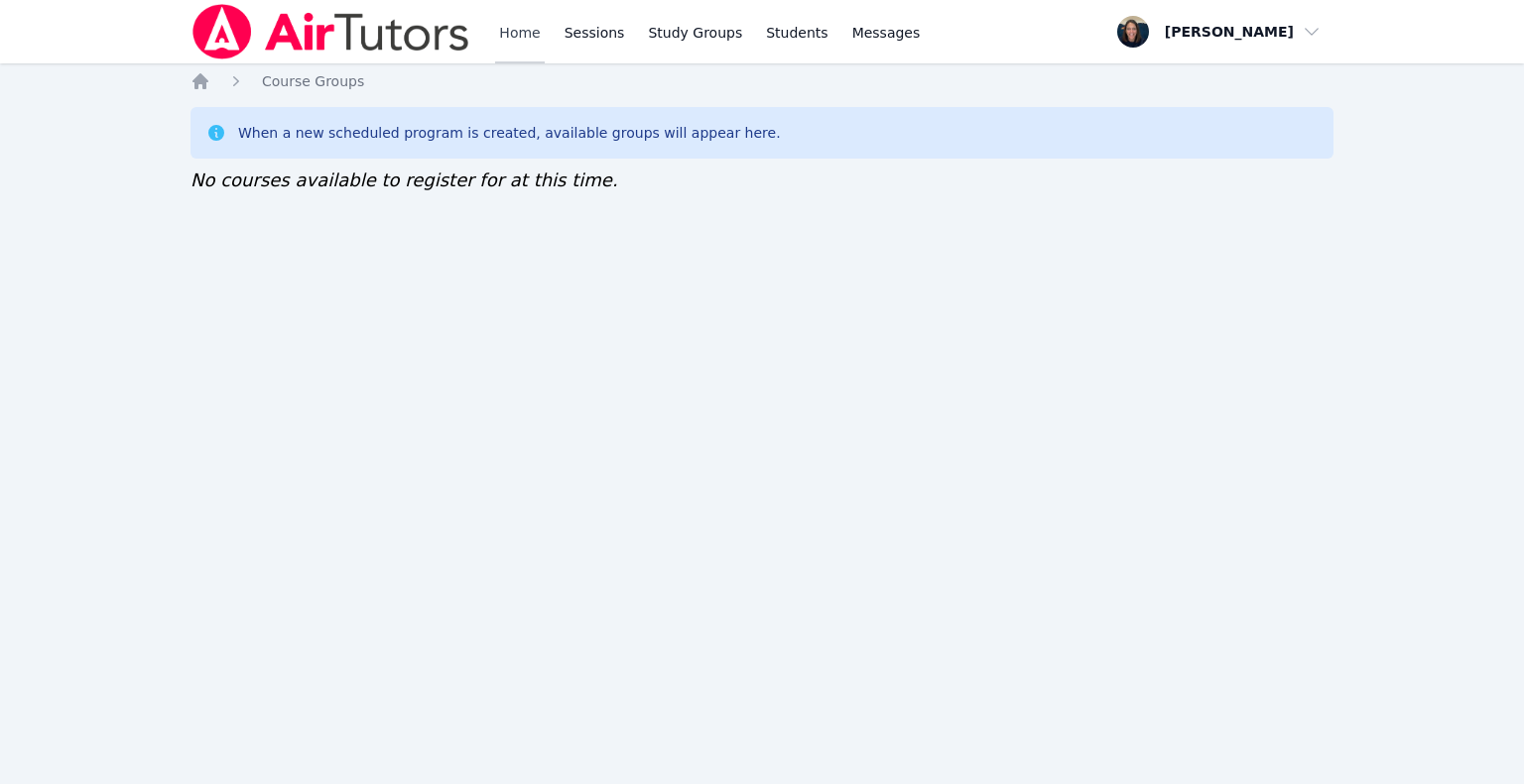
click at [502, 47] on link "Home" at bounding box center [519, 32] width 49 height 64
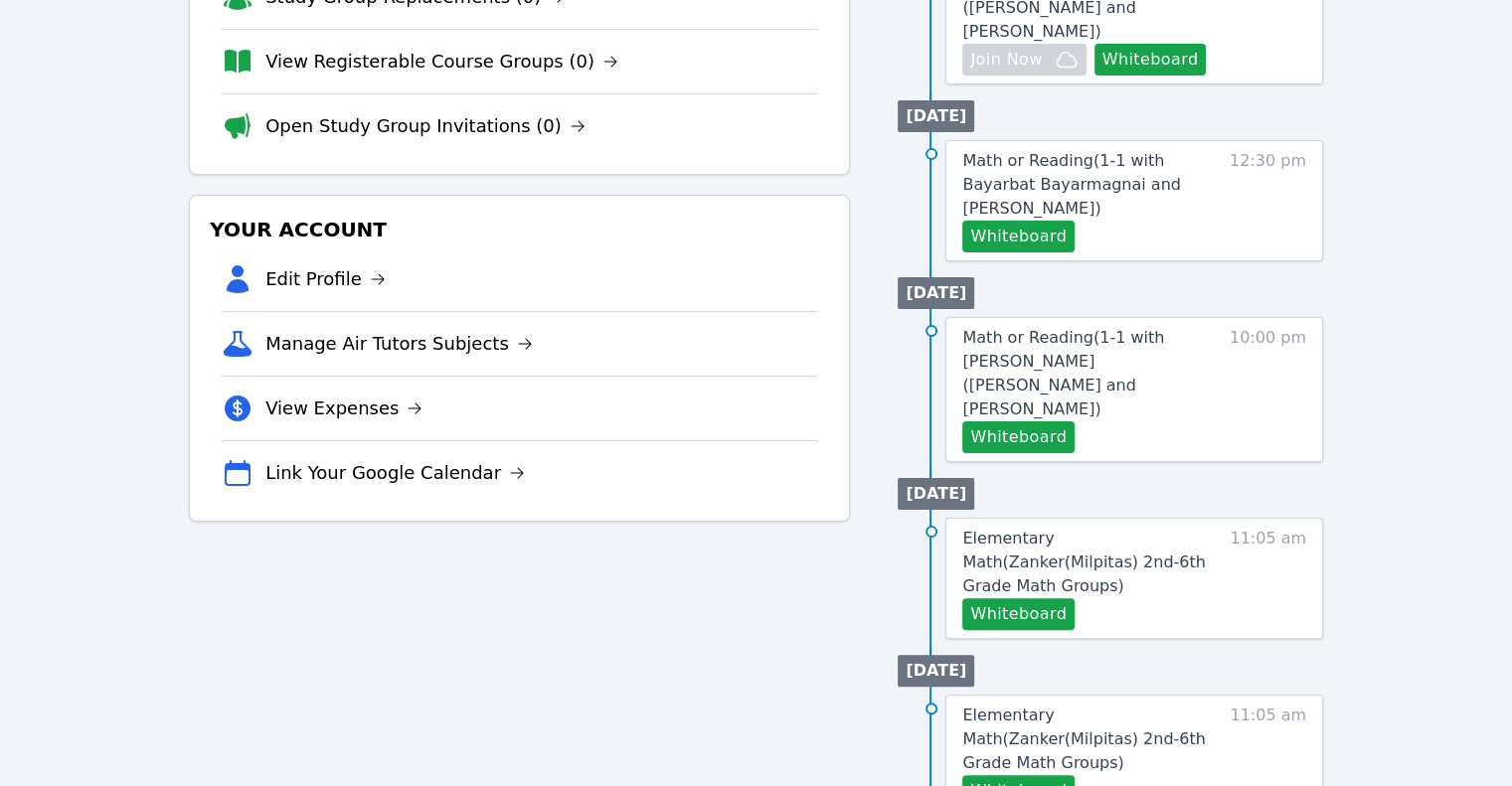
scroll to position [422, 0]
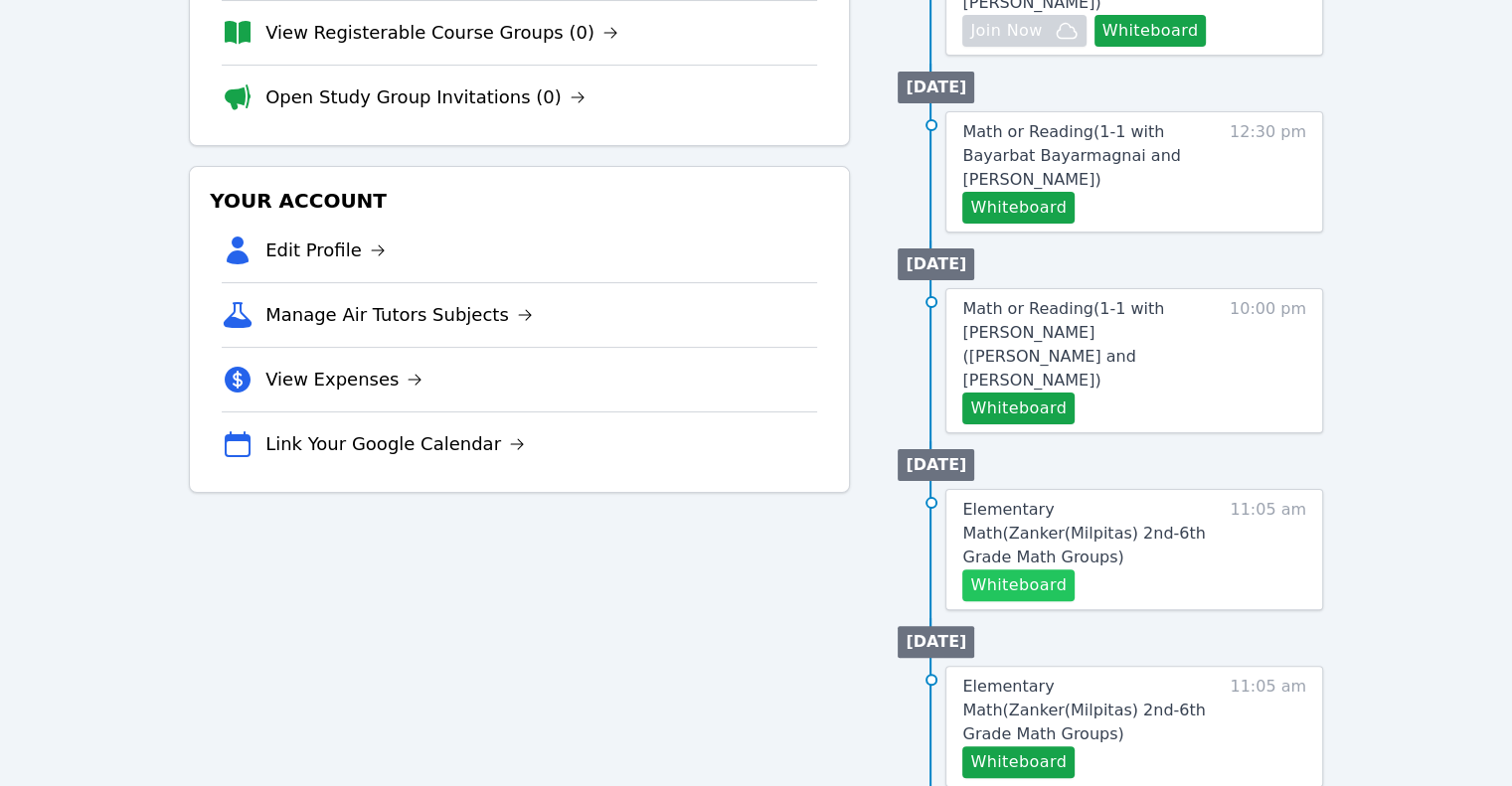
click at [1021, 570] on button "Whiteboard" at bounding box center [1018, 586] width 113 height 32
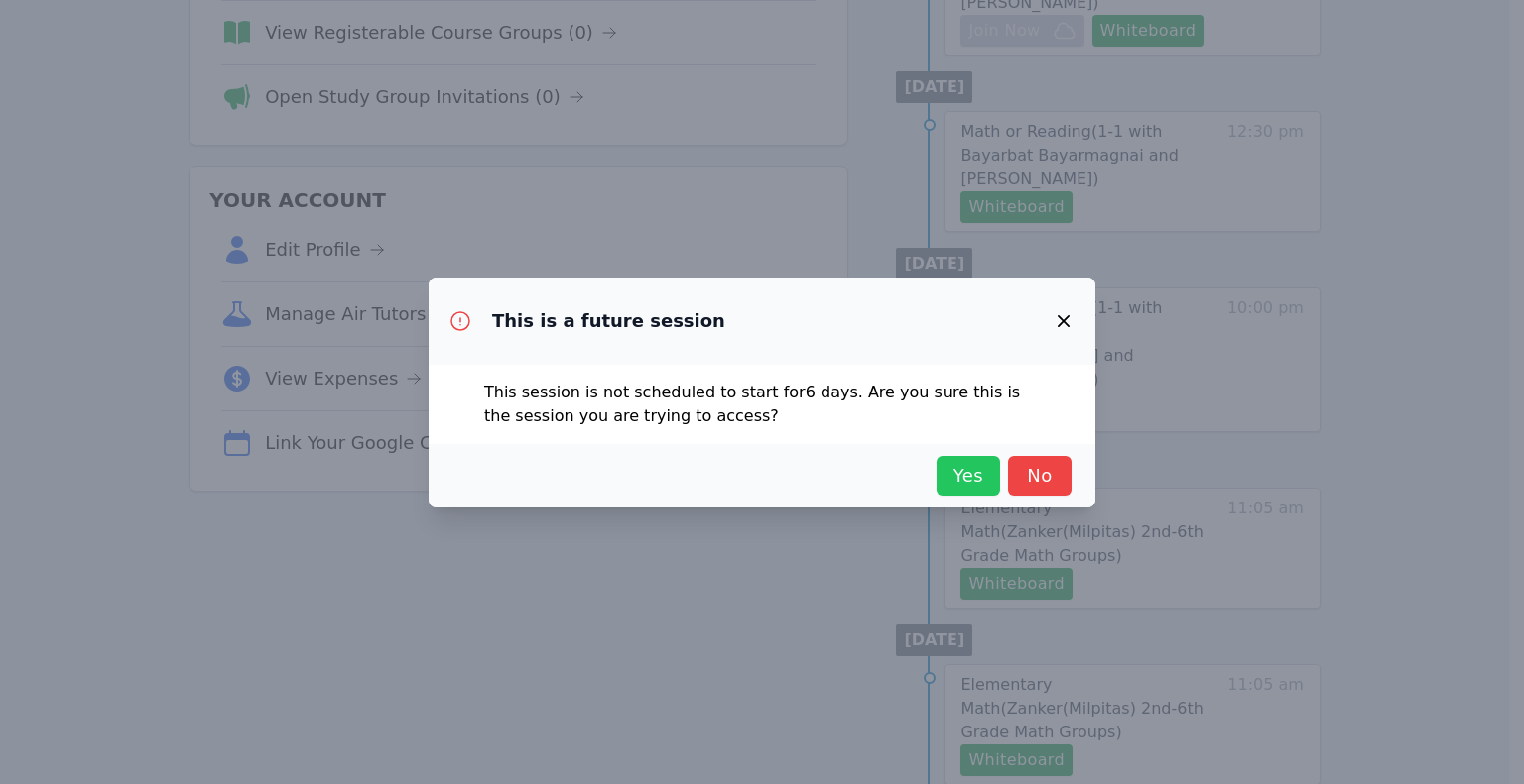
click at [937, 469] on button "Yes" at bounding box center [968, 476] width 64 height 40
